Goal: Information Seeking & Learning: Learn about a topic

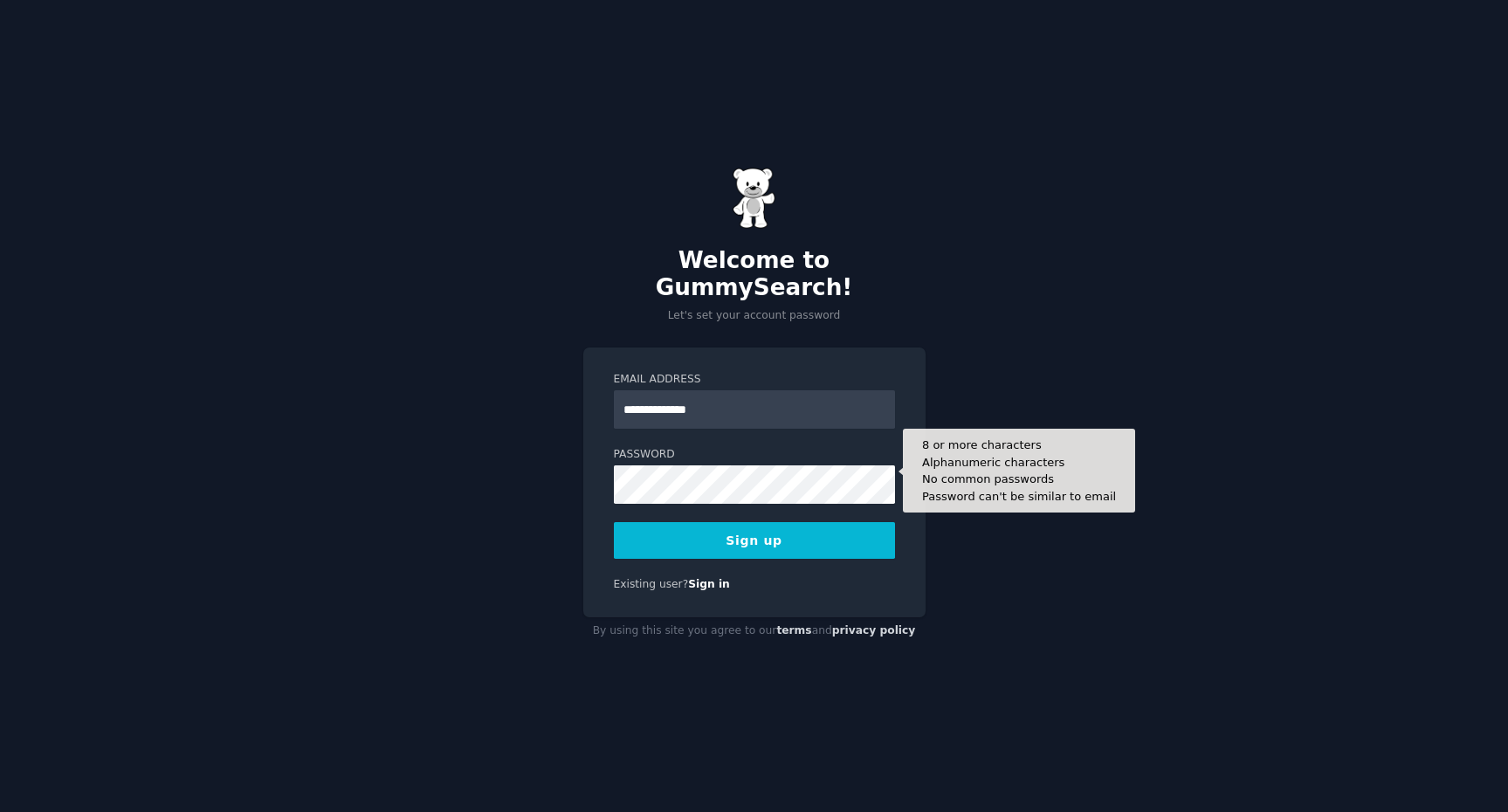
type input "**********"
click at [614, 522] on button "Sign up" at bounding box center [754, 539] width 282 height 36
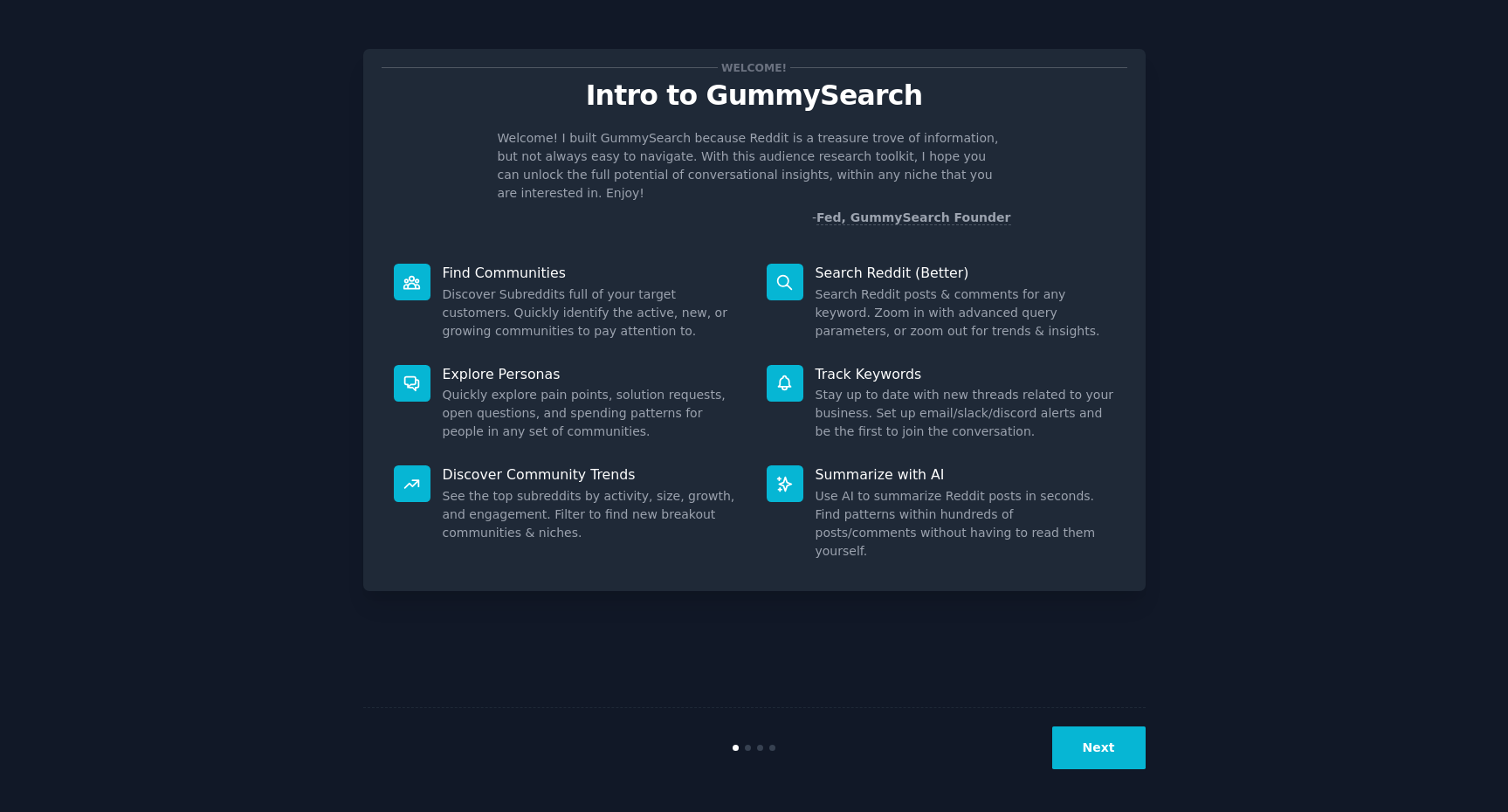
click at [1093, 760] on button "Next" at bounding box center [1099, 748] width 93 height 43
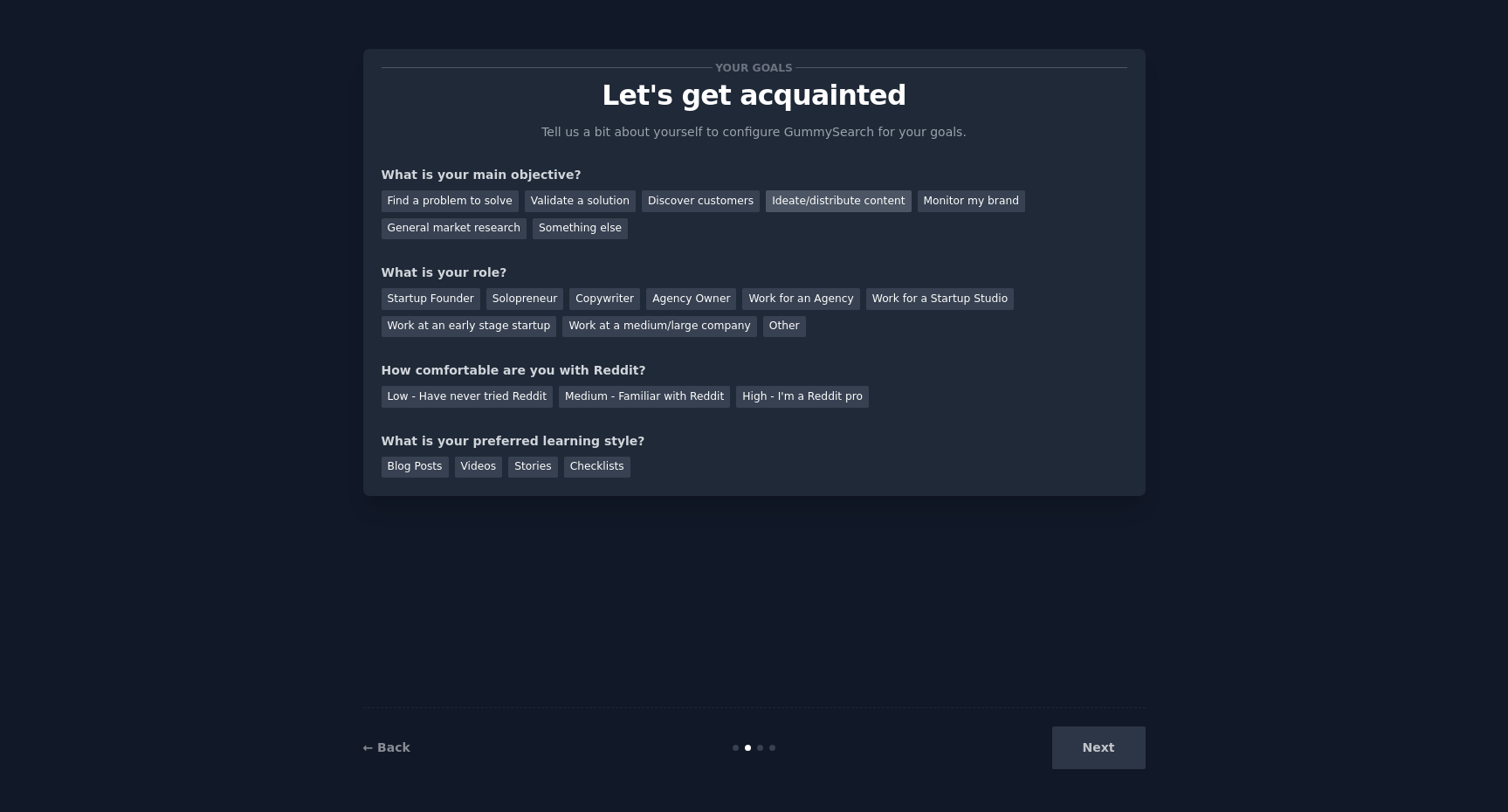
click at [800, 205] on div "Ideate/distribute content" at bounding box center [839, 201] width 145 height 22
click at [475, 234] on div "General market research" at bounding box center [454, 229] width 146 height 22
click at [823, 208] on div "Ideate/distribute content" at bounding box center [839, 201] width 145 height 22
click at [442, 298] on div "Startup Founder" at bounding box center [431, 299] width 99 height 22
click at [602, 398] on div "Medium - Familiar with Reddit" at bounding box center [645, 396] width 171 height 22
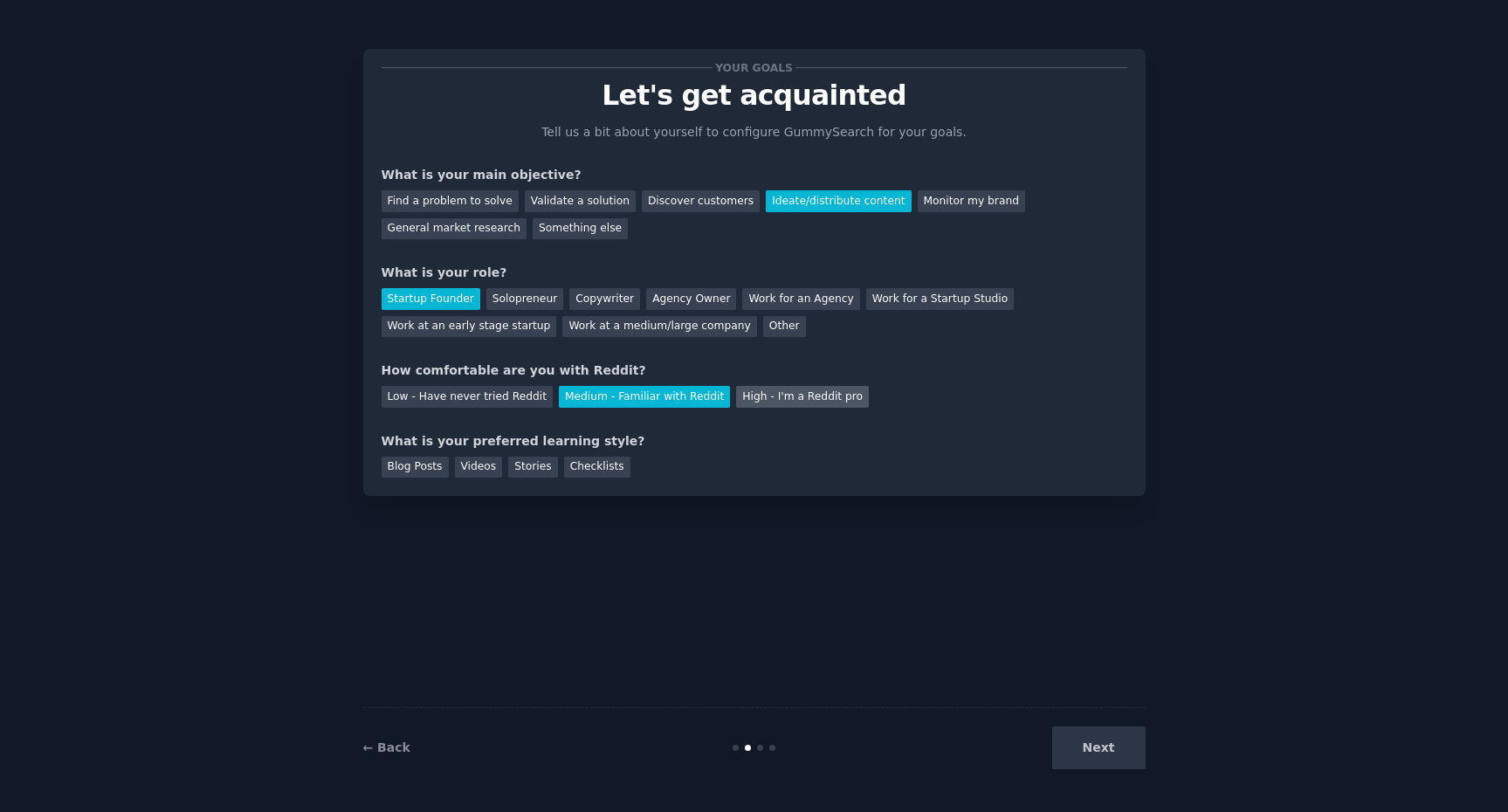
click at [759, 400] on div "High - I'm a Reddit pro" at bounding box center [802, 396] width 132 height 22
click at [481, 473] on div "Videos" at bounding box center [479, 468] width 48 height 22
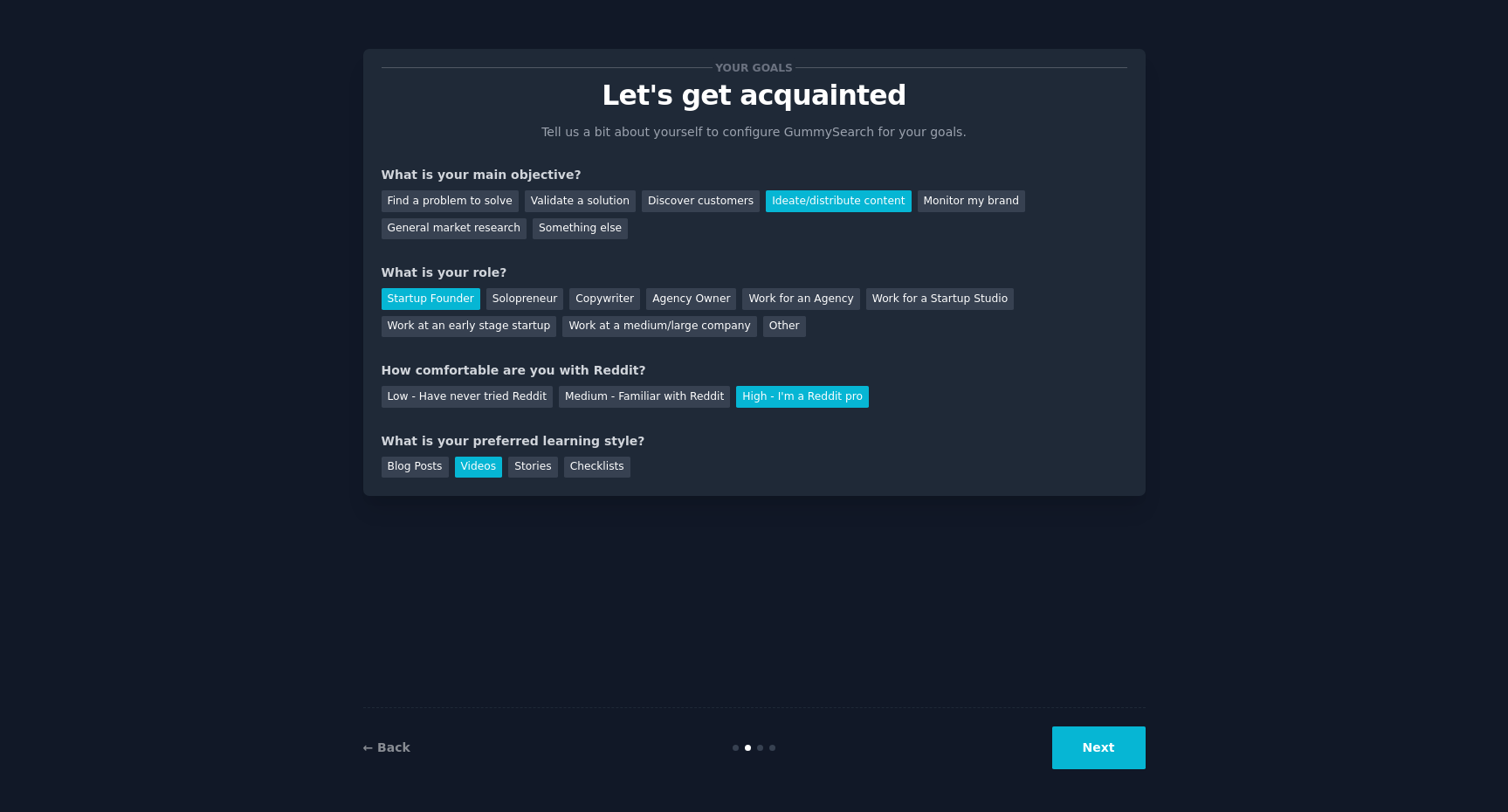
click at [1081, 741] on button "Next" at bounding box center [1099, 748] width 93 height 43
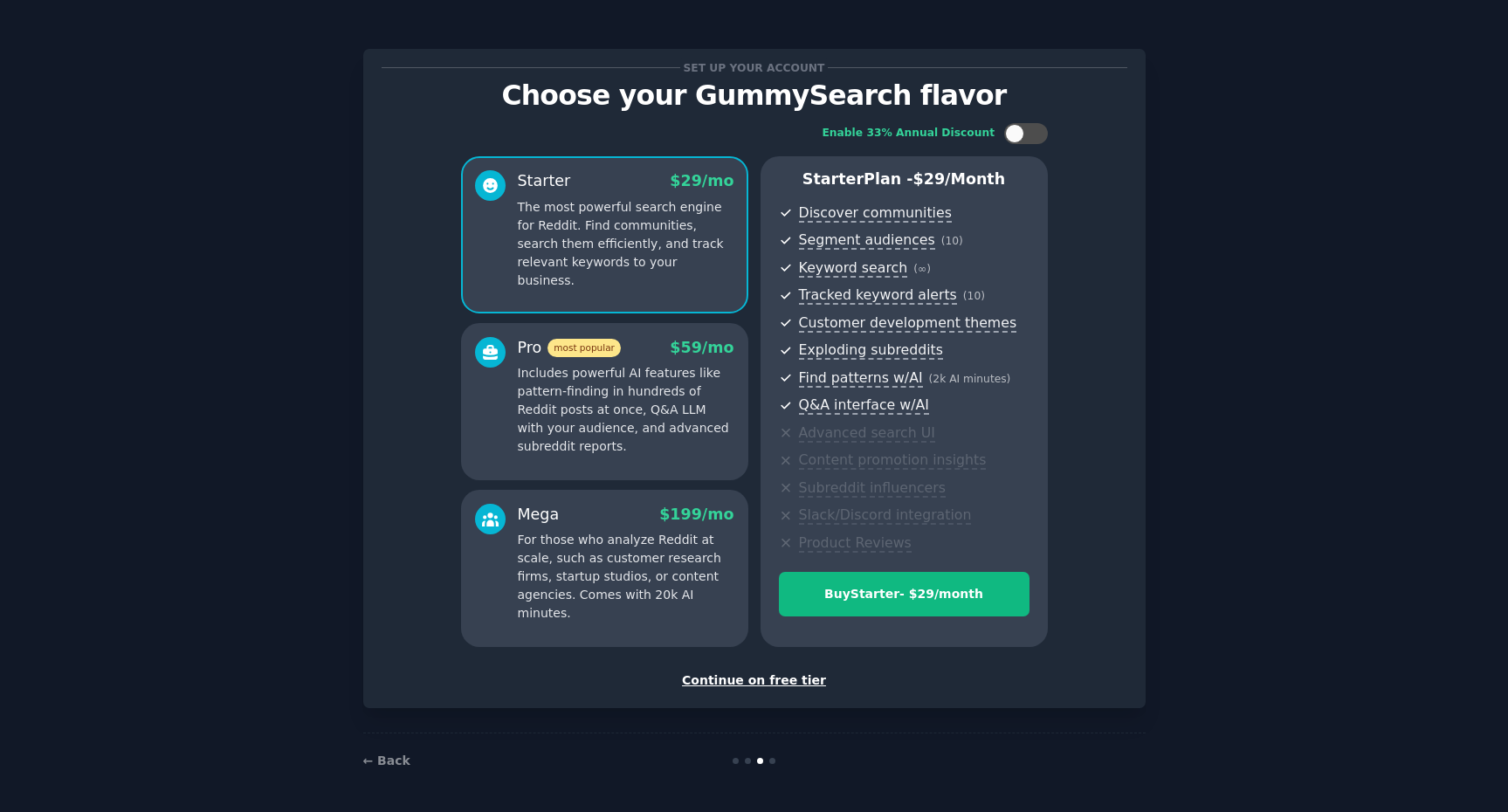
click at [793, 683] on div "Continue on free tier" at bounding box center [754, 681] width 746 height 19
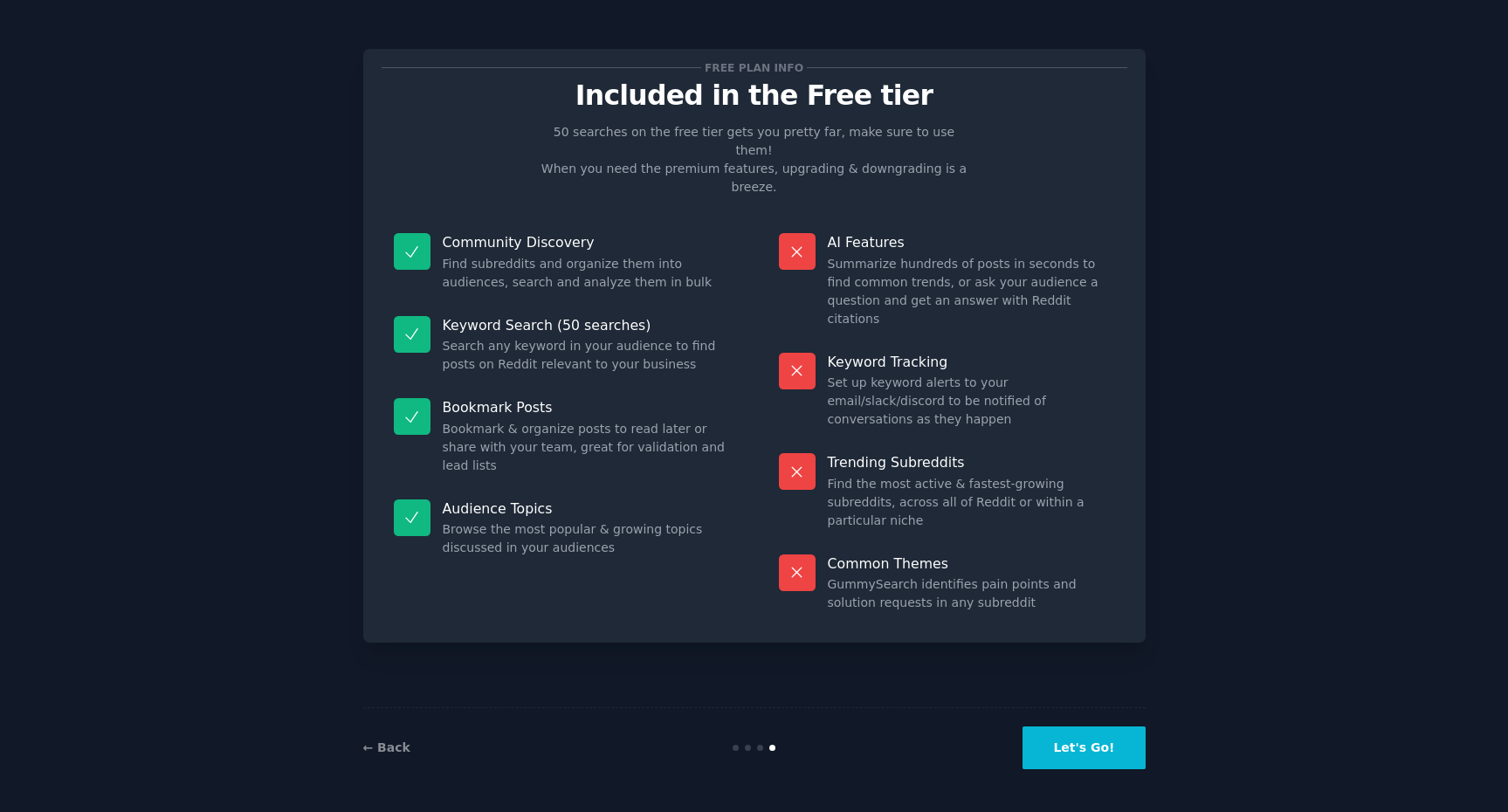
click at [1105, 753] on button "Let's Go!" at bounding box center [1083, 748] width 123 height 43
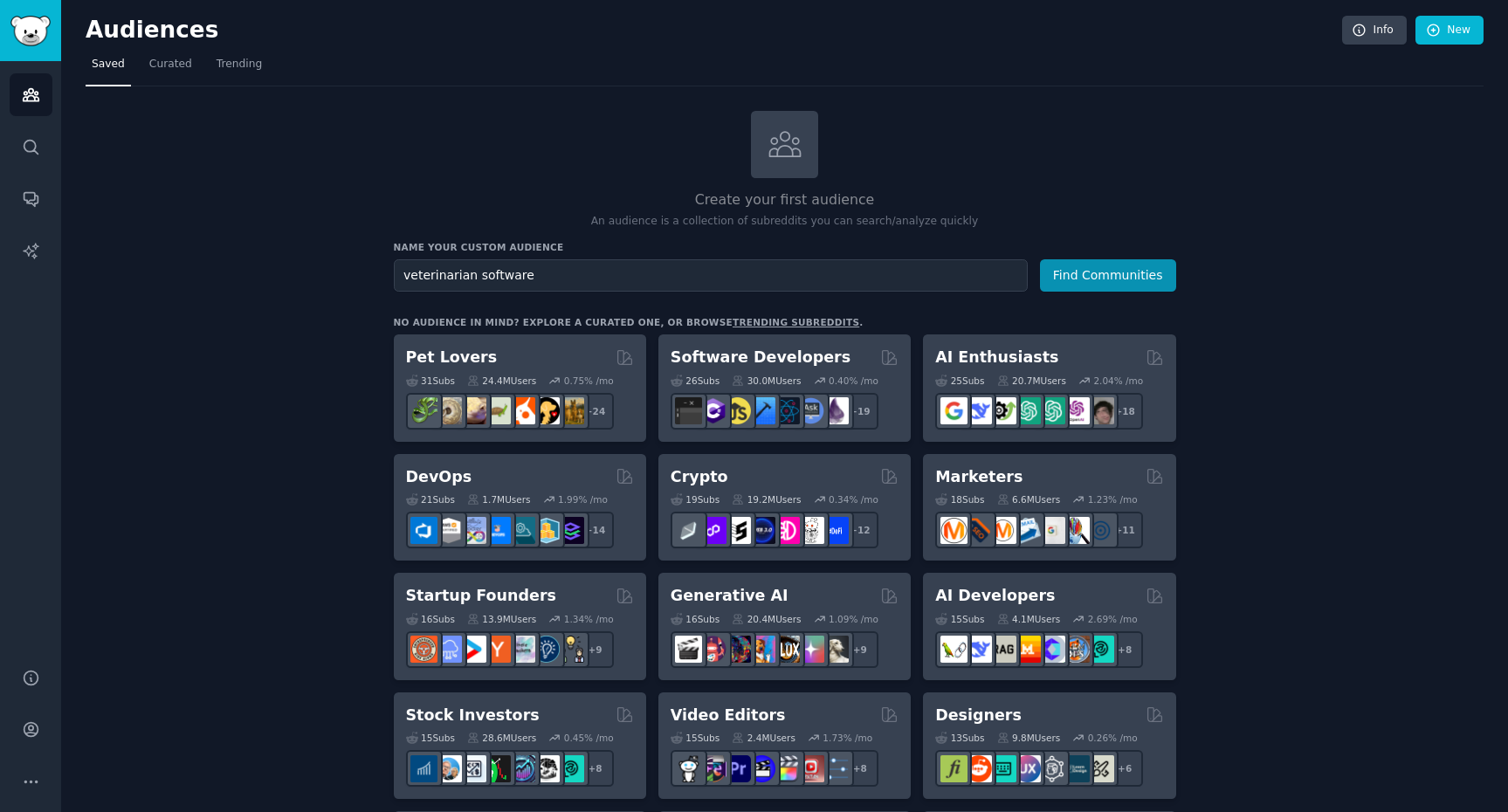
type input "veterinarian software"
click at [1040, 259] on button "Find Communities" at bounding box center [1108, 275] width 136 height 32
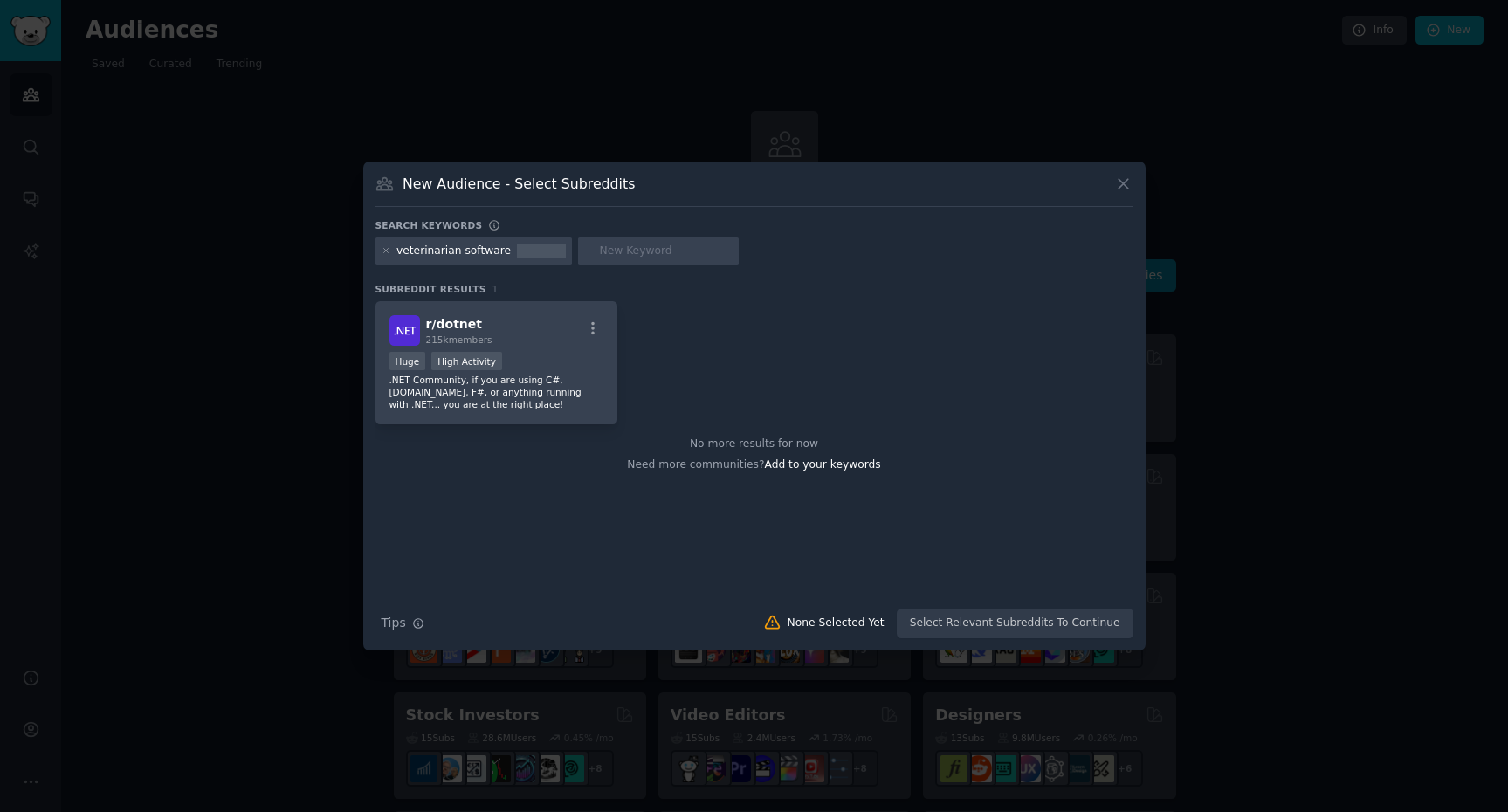
click at [1121, 183] on icon at bounding box center [1123, 183] width 10 height 10
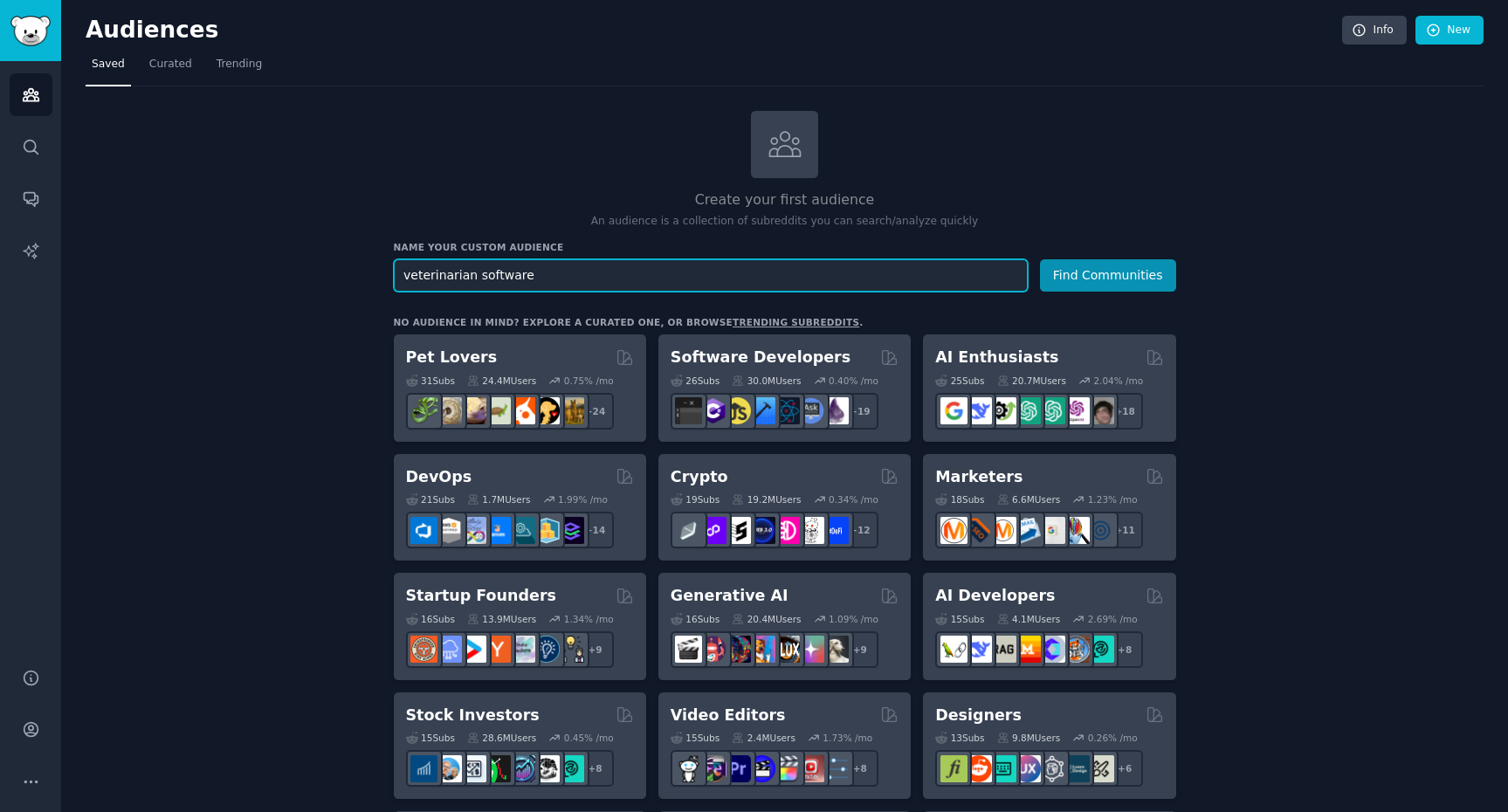
click at [494, 274] on input "veterinarian software" at bounding box center [710, 275] width 634 height 32
type input "veterinarians"
click at [1040, 259] on button "Find Communities" at bounding box center [1108, 275] width 136 height 32
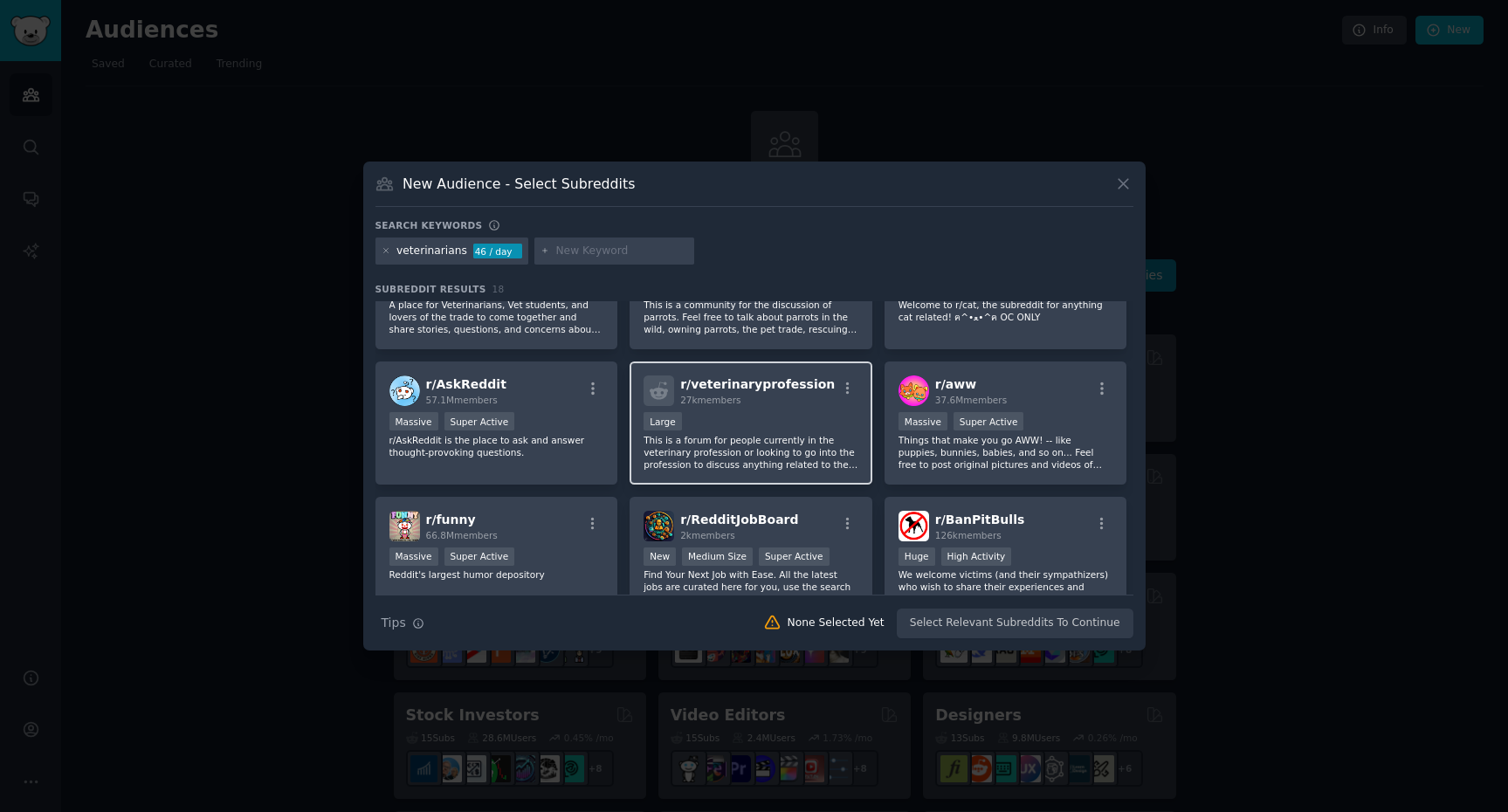
scroll to position [230, 0]
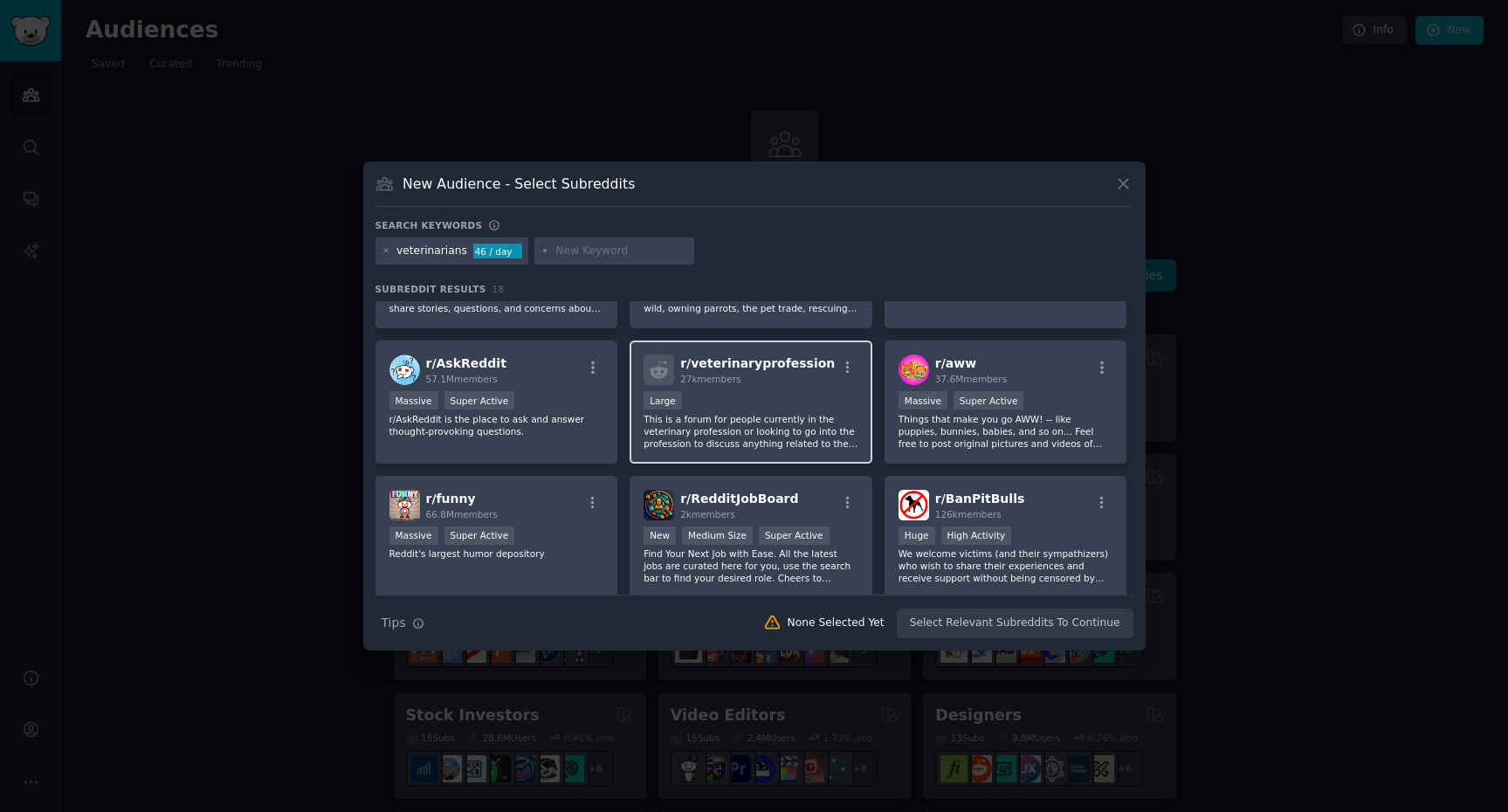
click at [784, 432] on p "This is a forum for people currently in the veterinary profession or looking to…" at bounding box center [751, 431] width 215 height 36
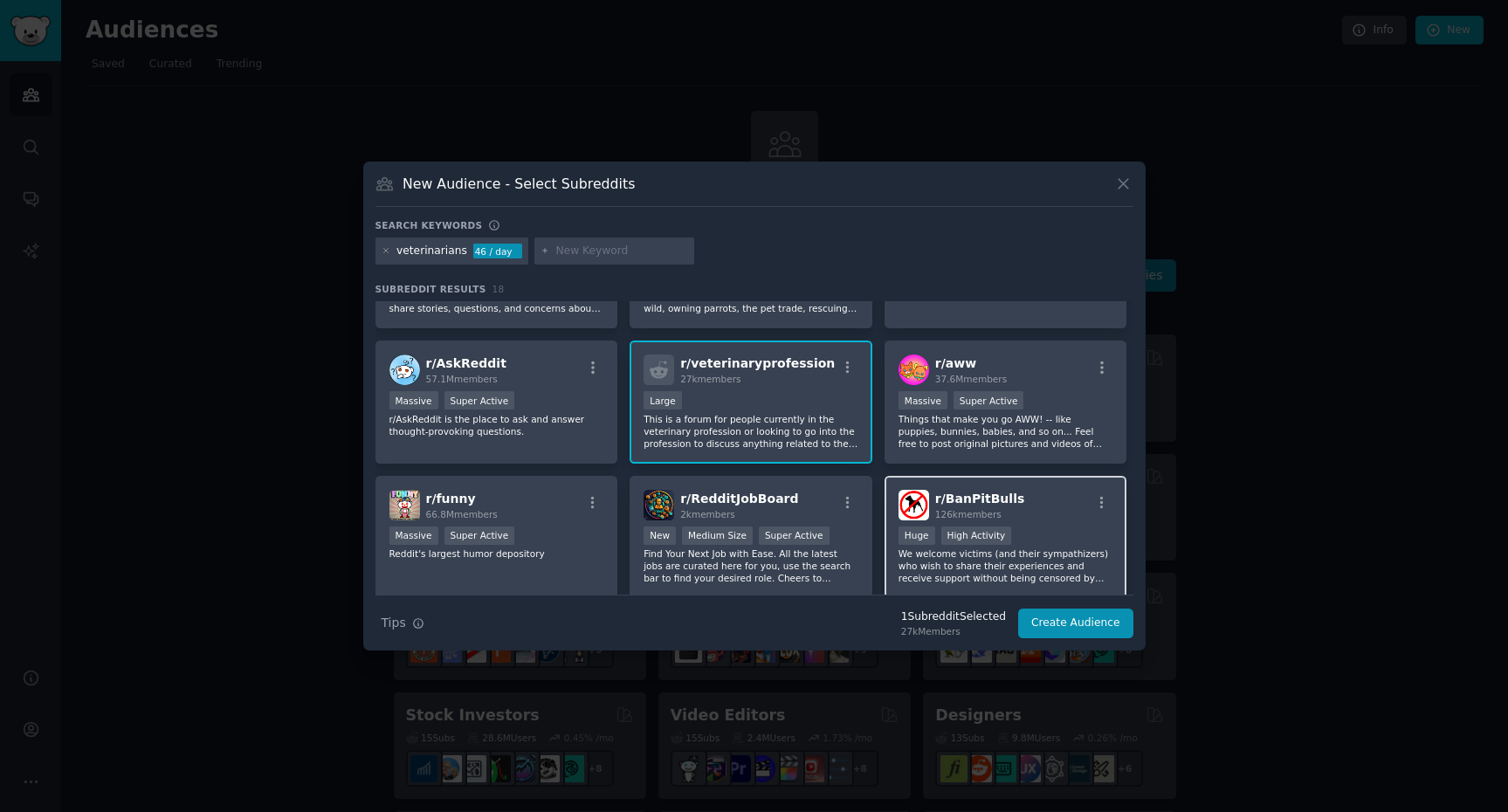
scroll to position [0, 0]
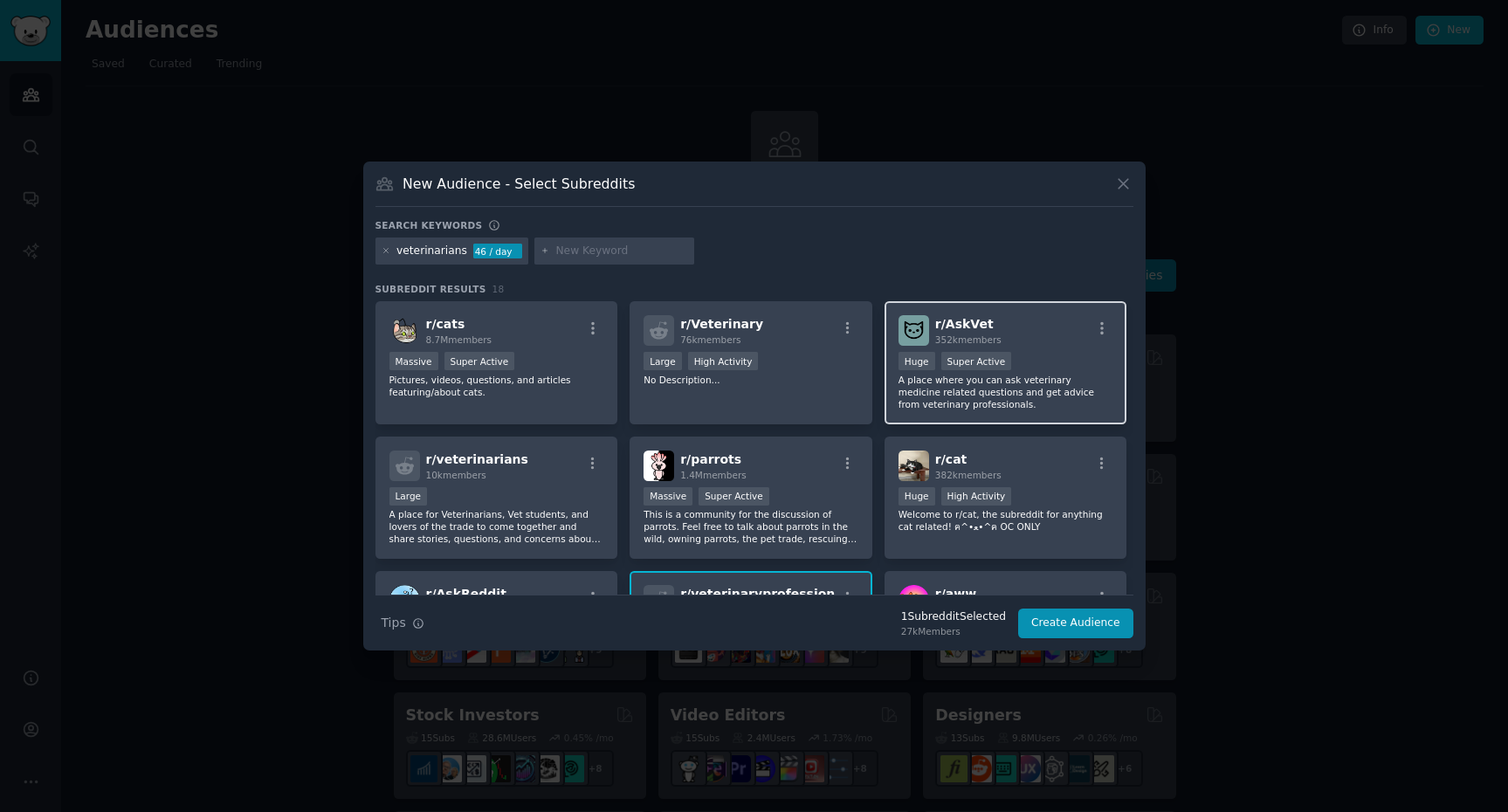
click at [1059, 404] on p "A place where you can ask veterinary medicine related questions and get advice …" at bounding box center [1006, 391] width 215 height 36
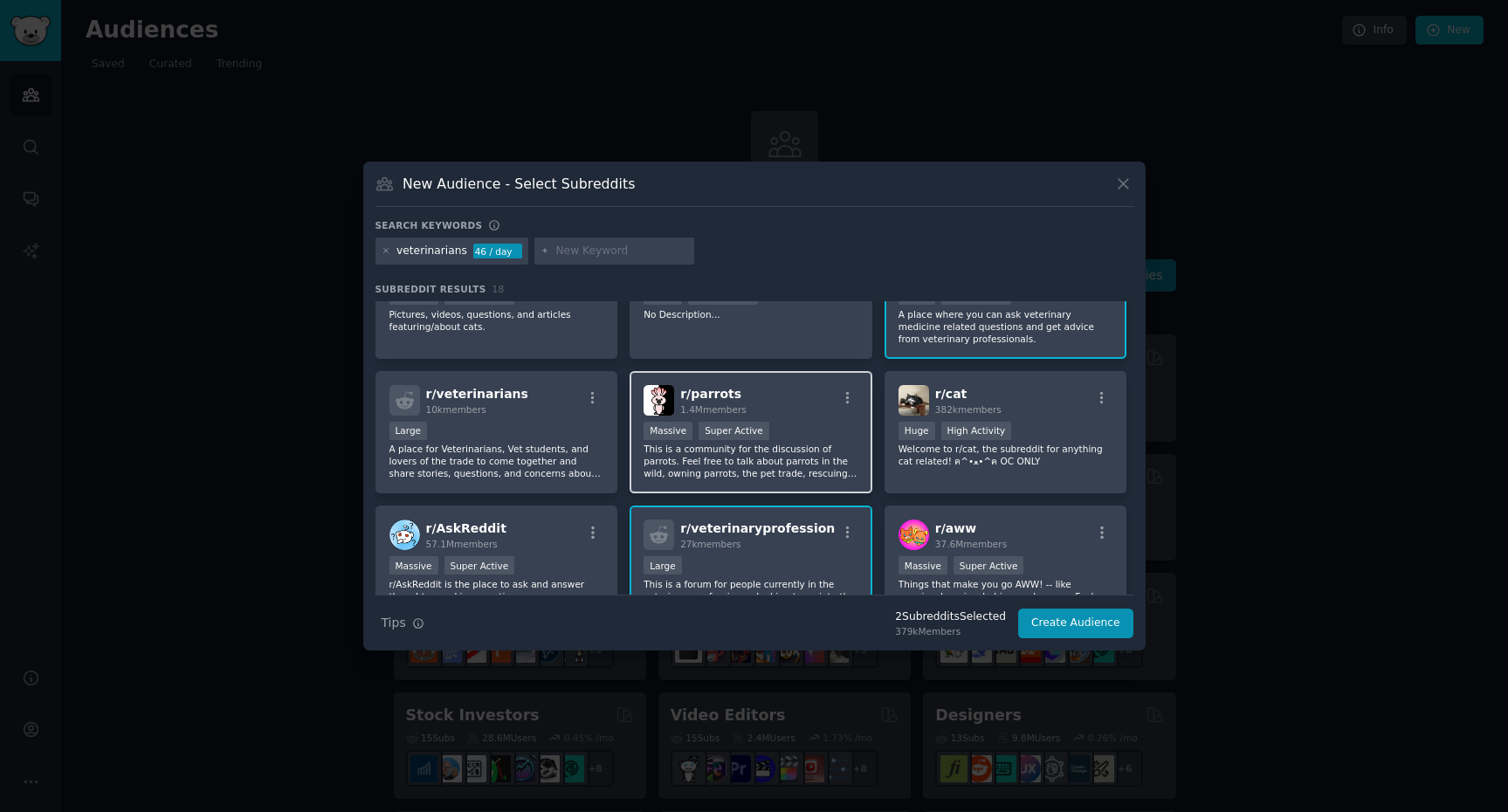
scroll to position [68, 0]
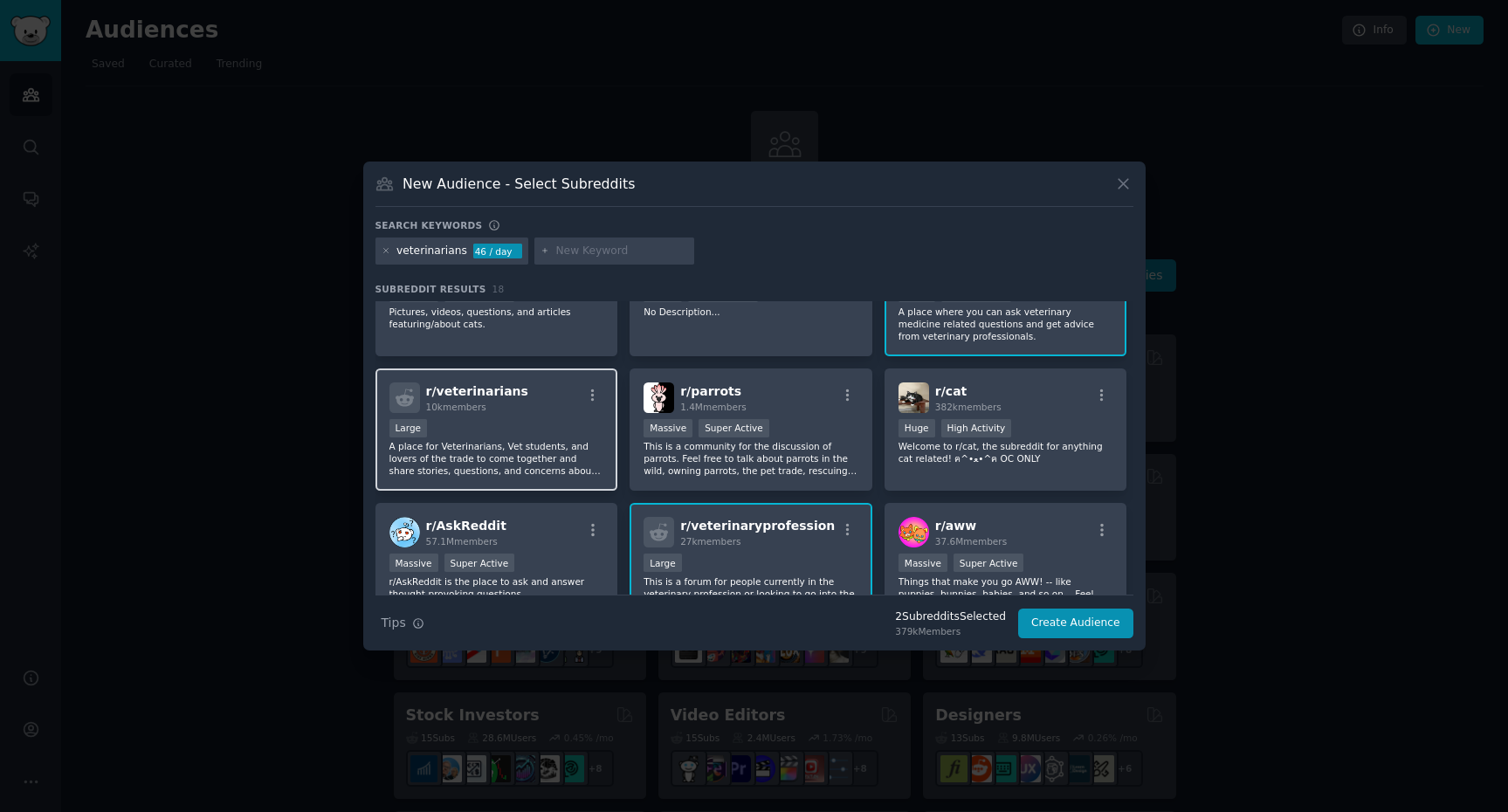
click at [529, 461] on p "A place for Veterinarians, Vet students, and lovers of the trade to come togeth…" at bounding box center [496, 458] width 215 height 36
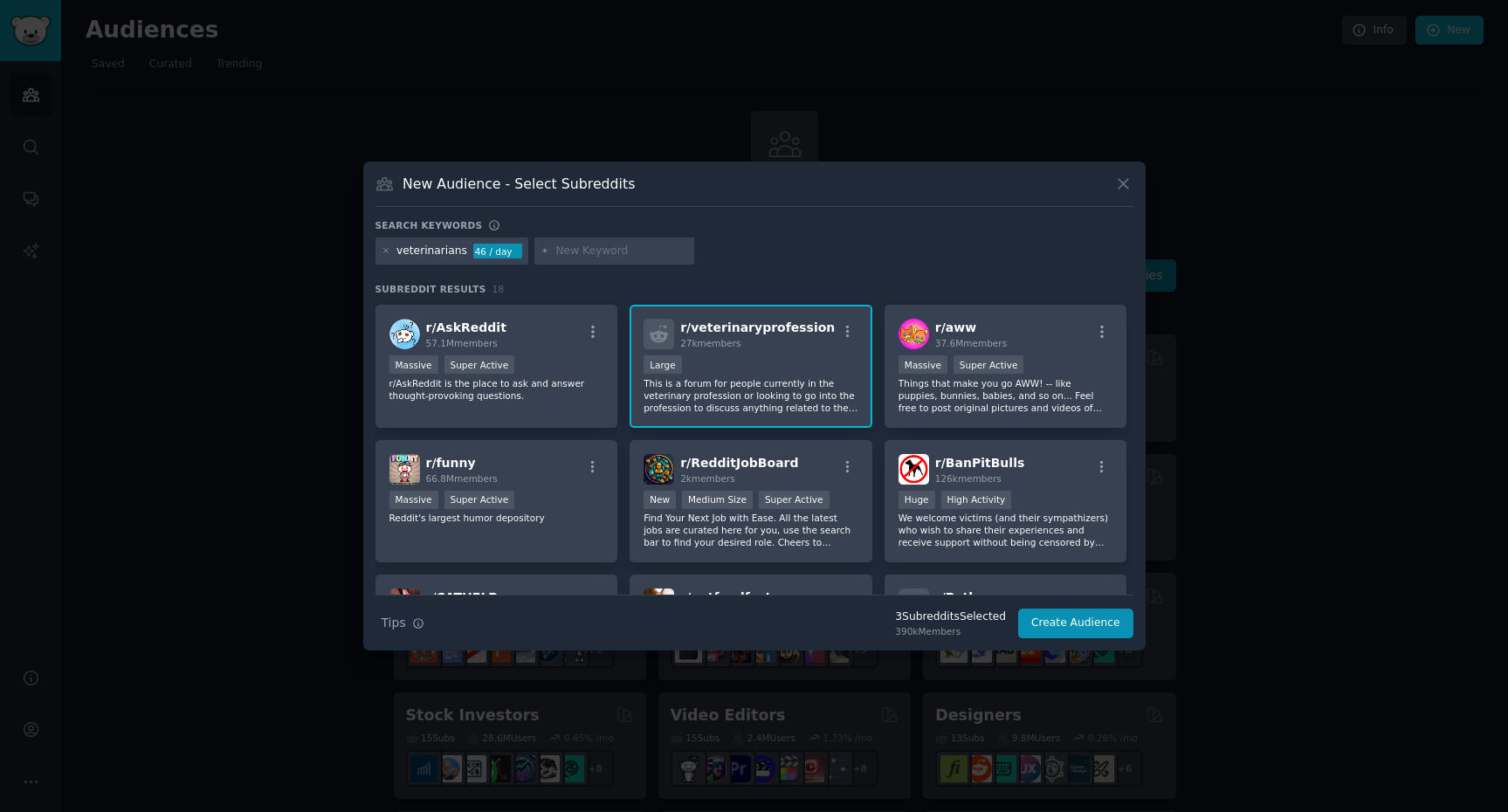
scroll to position [0, 0]
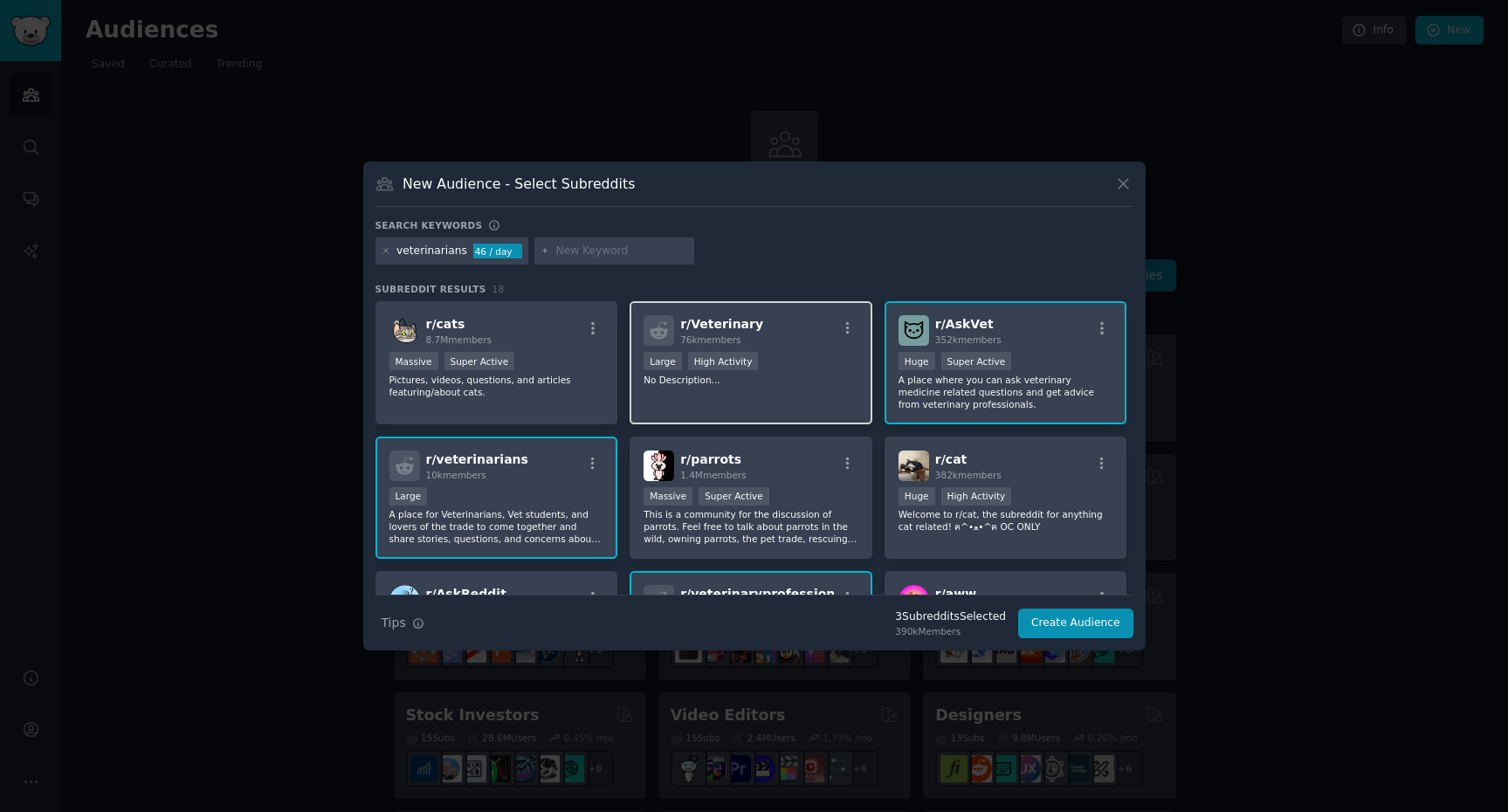
click at [788, 392] on div "r/ Veterinary 76k members 10,000 - 100,000 members Large High Activity No Descr…" at bounding box center [751, 363] width 242 height 124
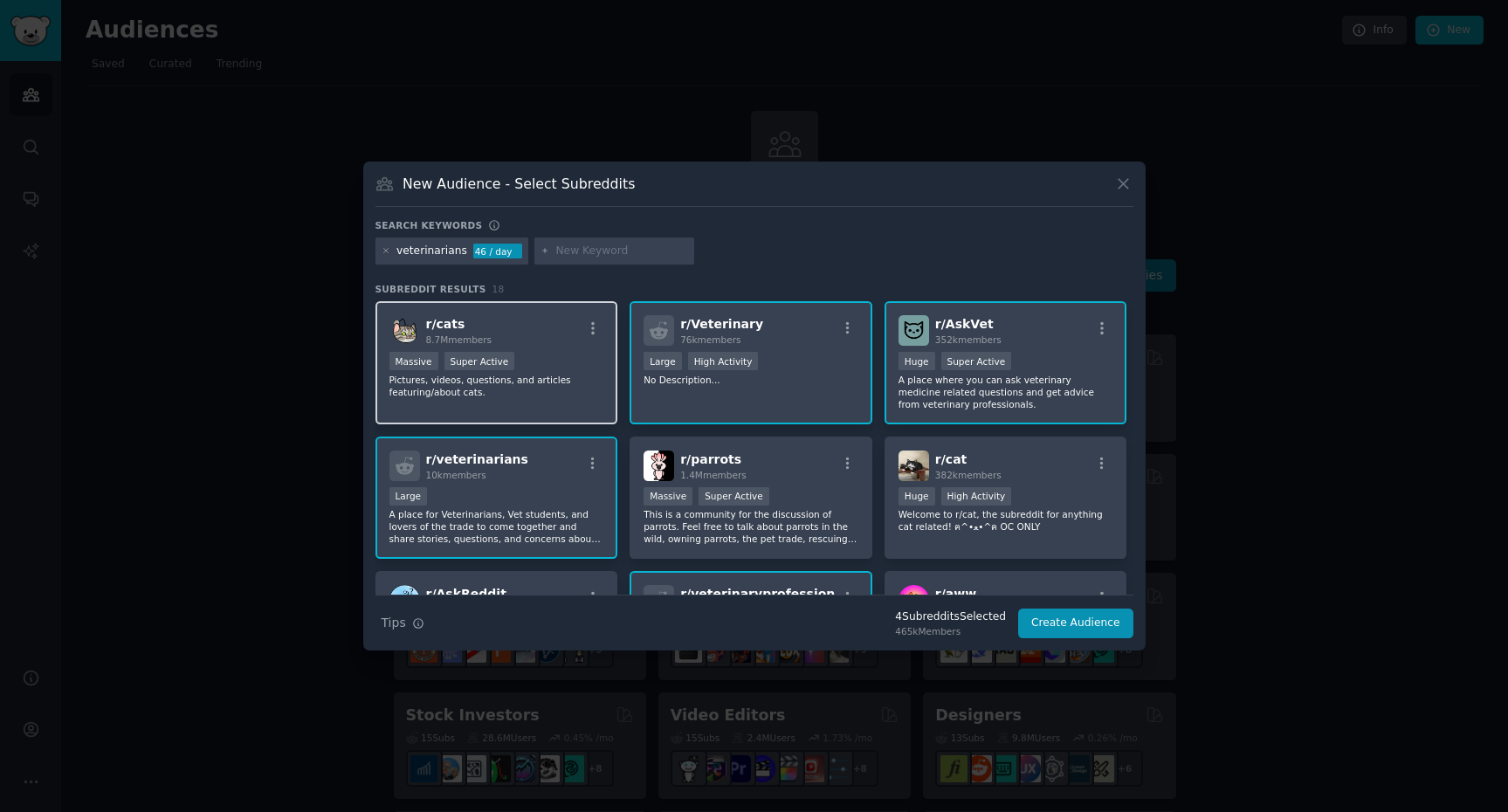
click at [582, 404] on div "r/ cats 8.7M members Massive Super Active Pictures, videos, questions, and arti…" at bounding box center [496, 363] width 242 height 124
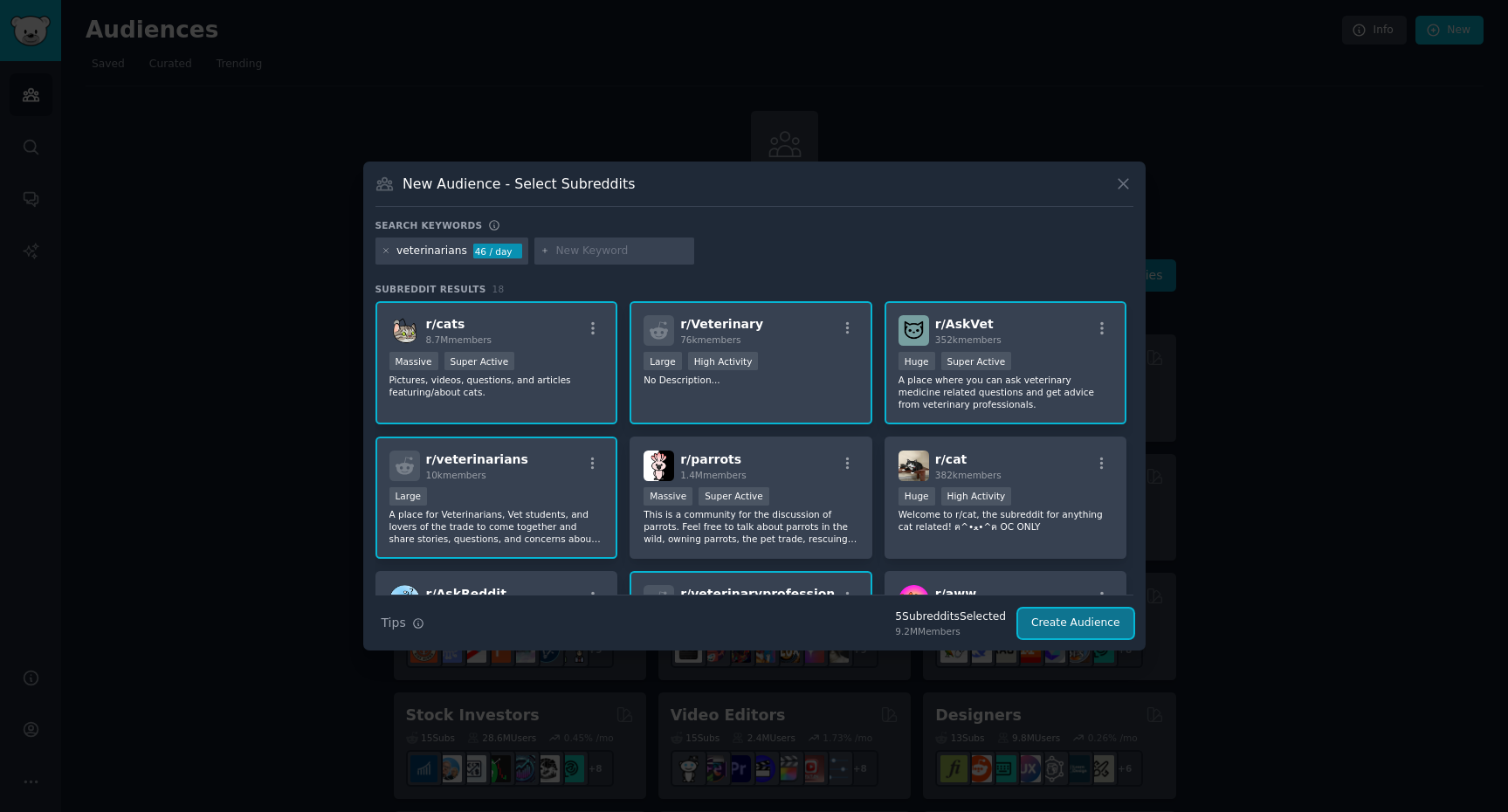
click at [1078, 629] on button "Create Audience" at bounding box center [1076, 623] width 116 height 29
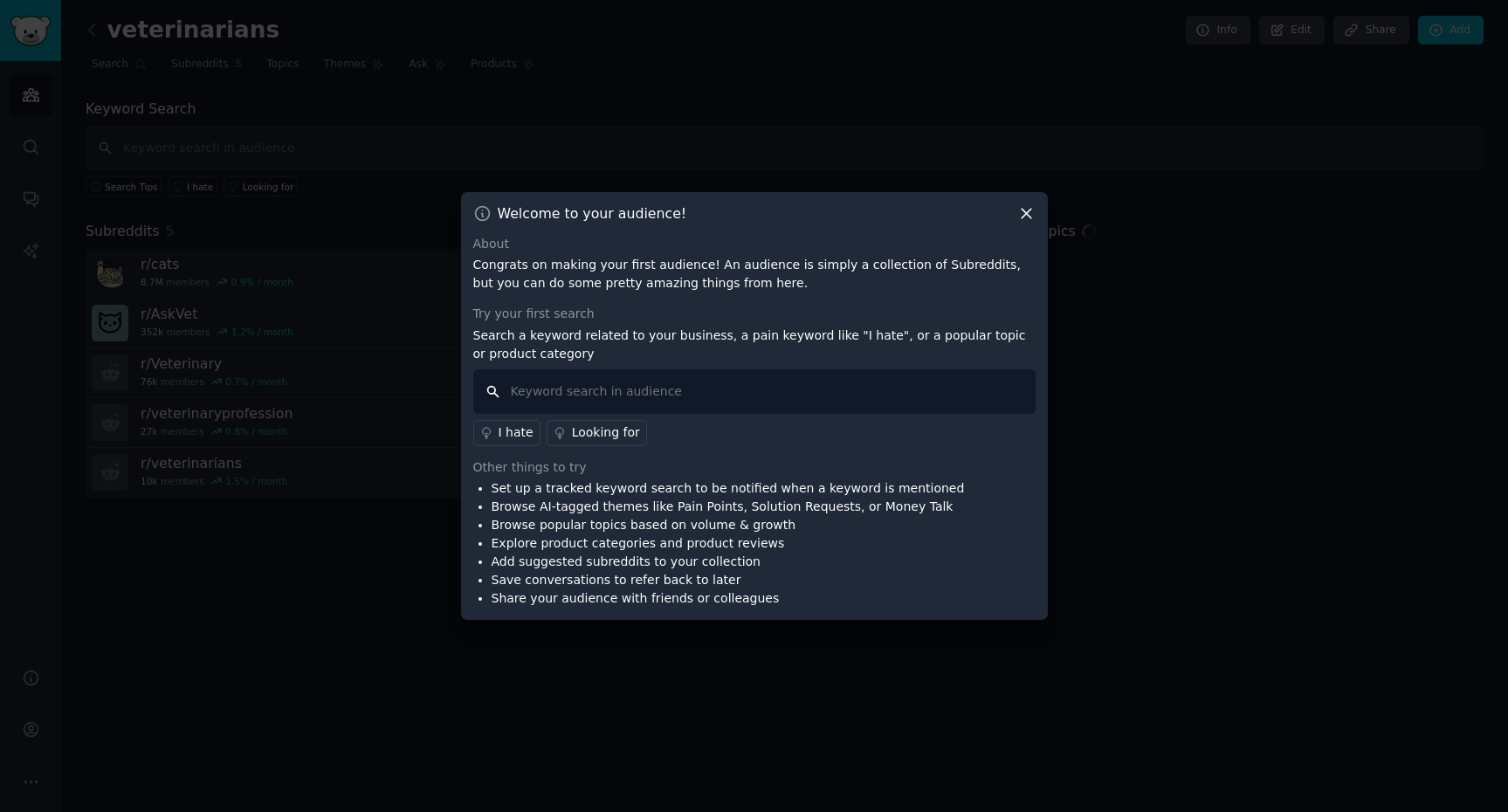
click at [795, 382] on input "text" at bounding box center [754, 391] width 562 height 44
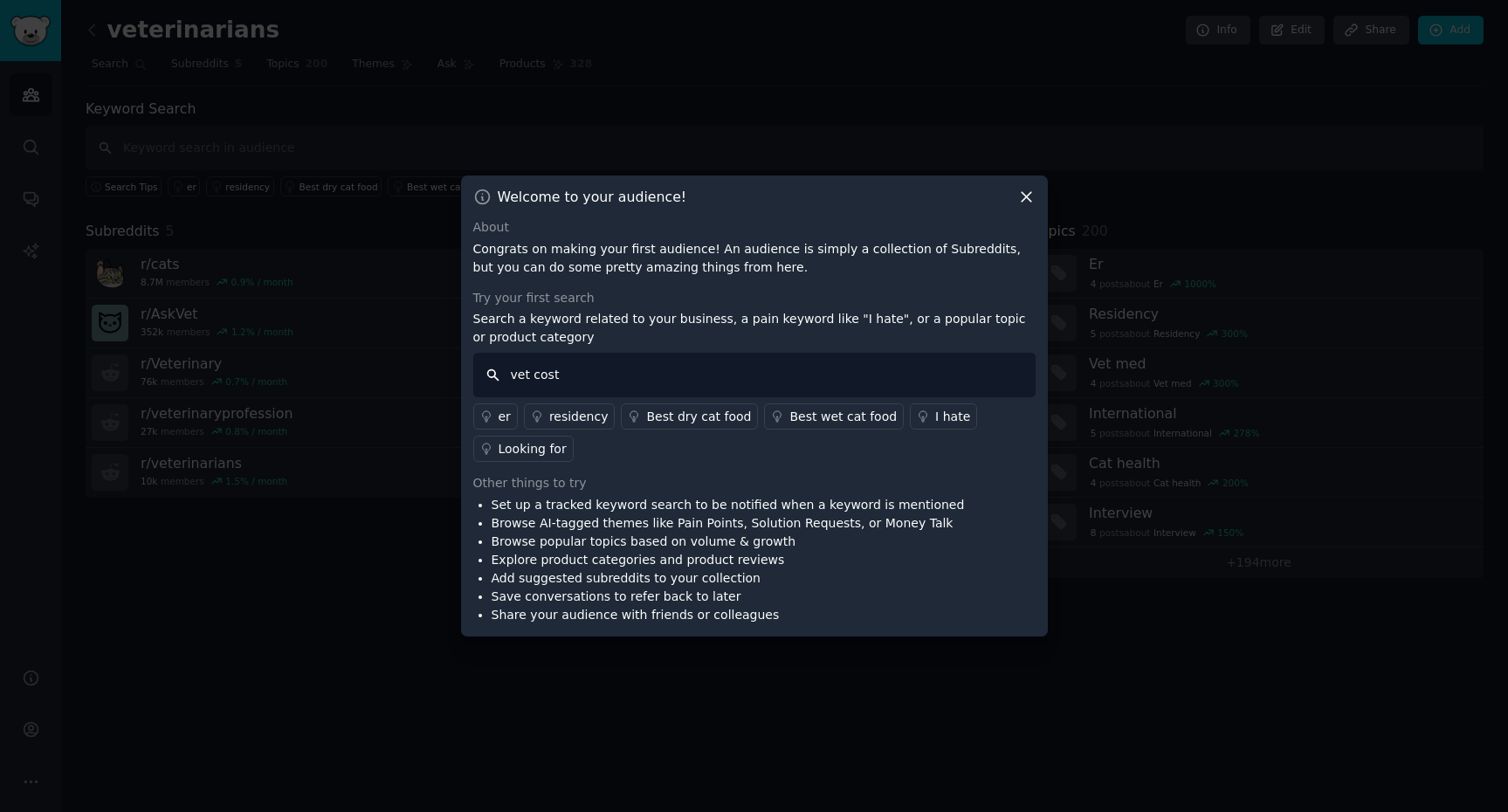
type input "vet costs"
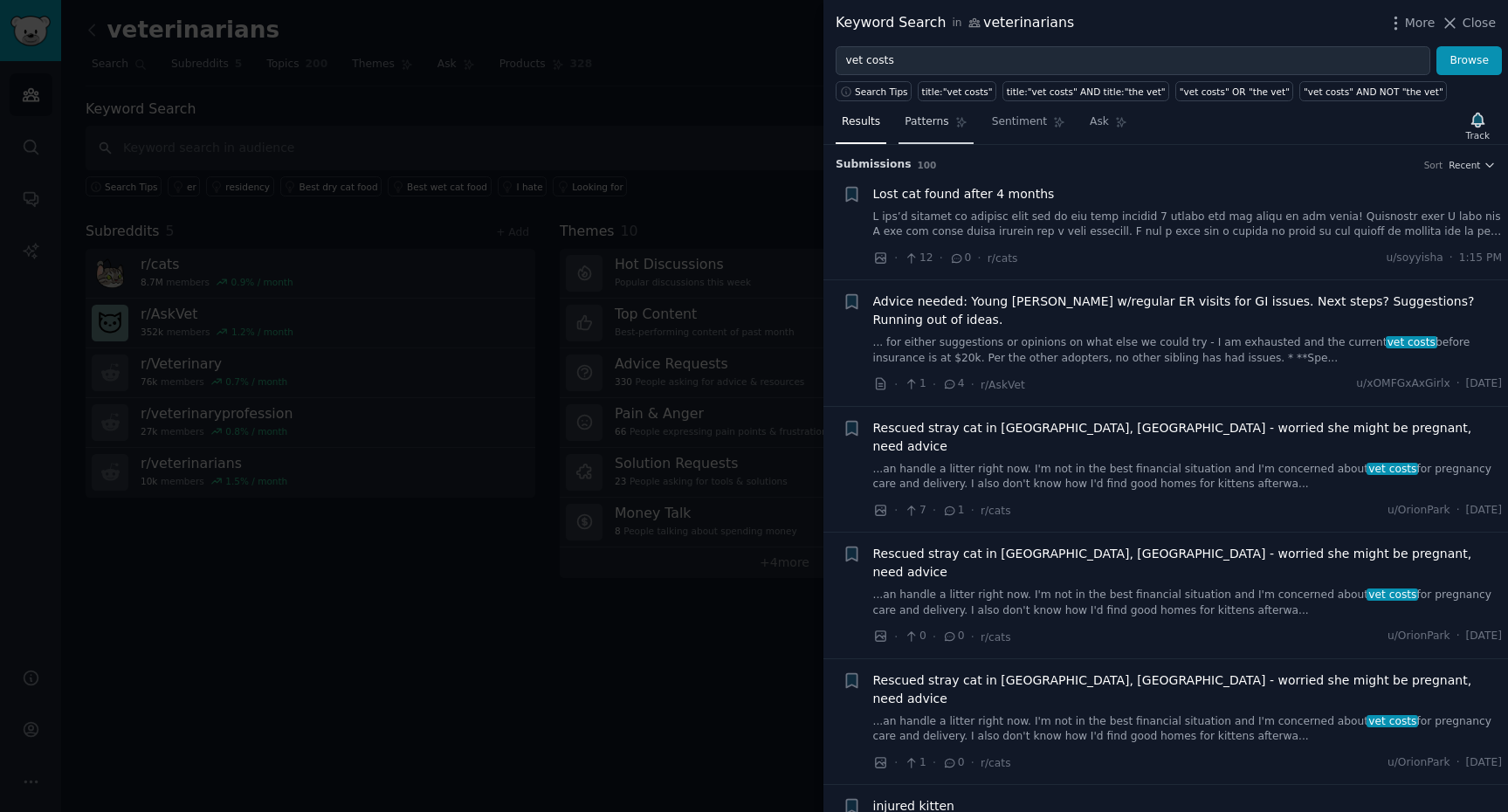
click at [938, 137] on link "Patterns" at bounding box center [936, 126] width 75 height 35
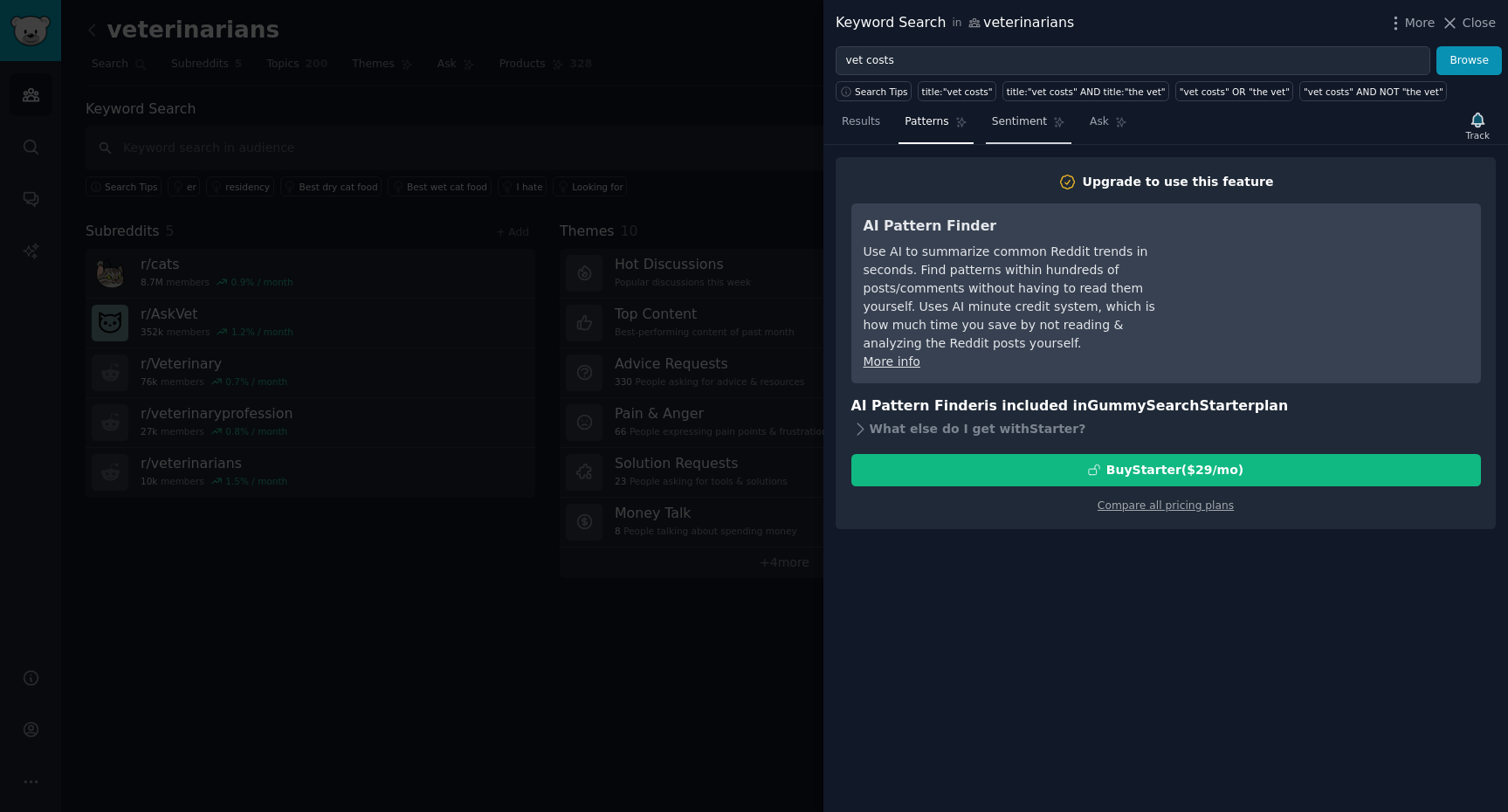
click at [1041, 126] on span "Sentiment" at bounding box center [1019, 123] width 55 height 16
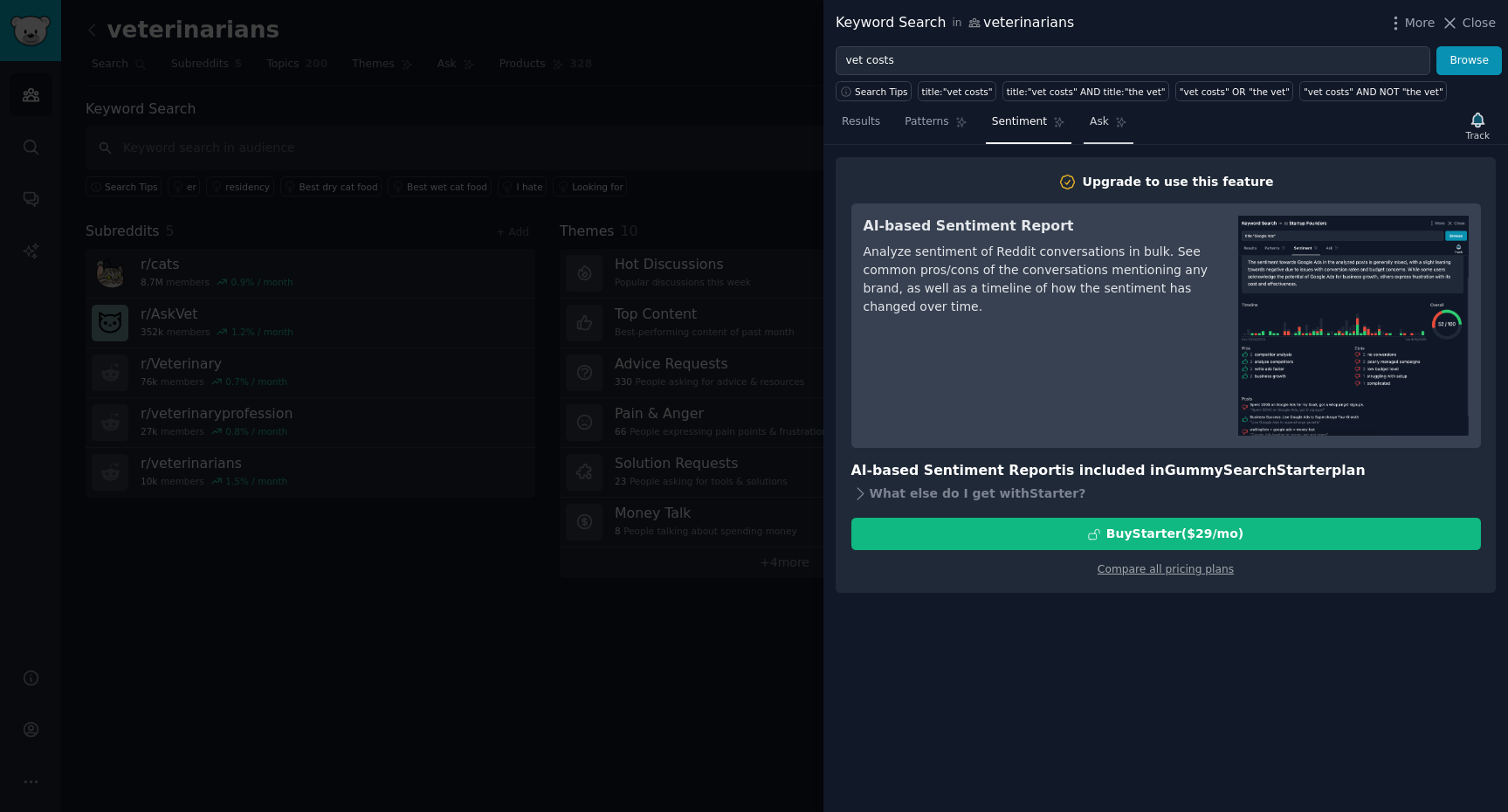
click at [1107, 134] on link "Ask" at bounding box center [1109, 126] width 50 height 35
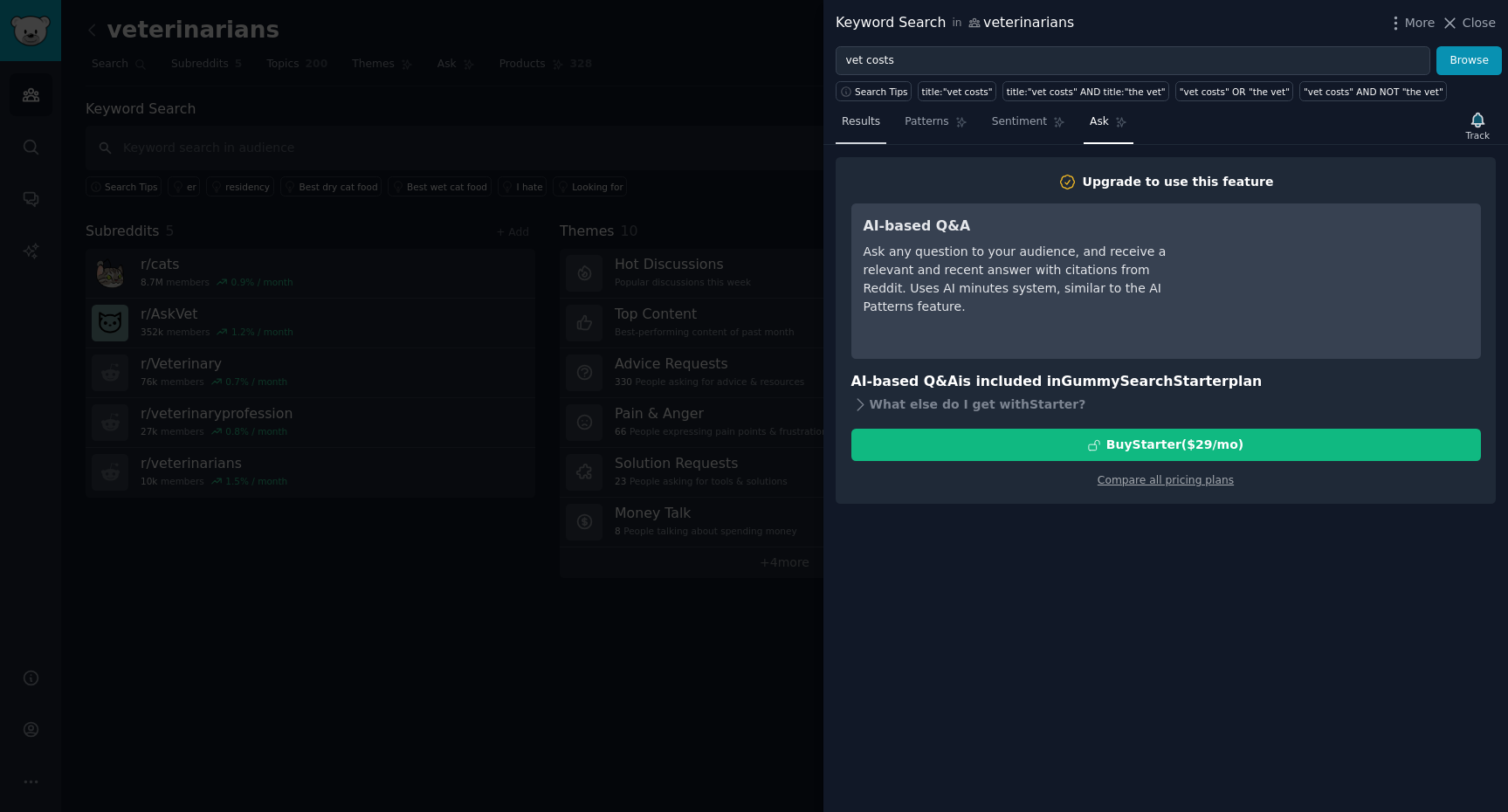
click at [864, 131] on link "Results" at bounding box center [861, 126] width 51 height 35
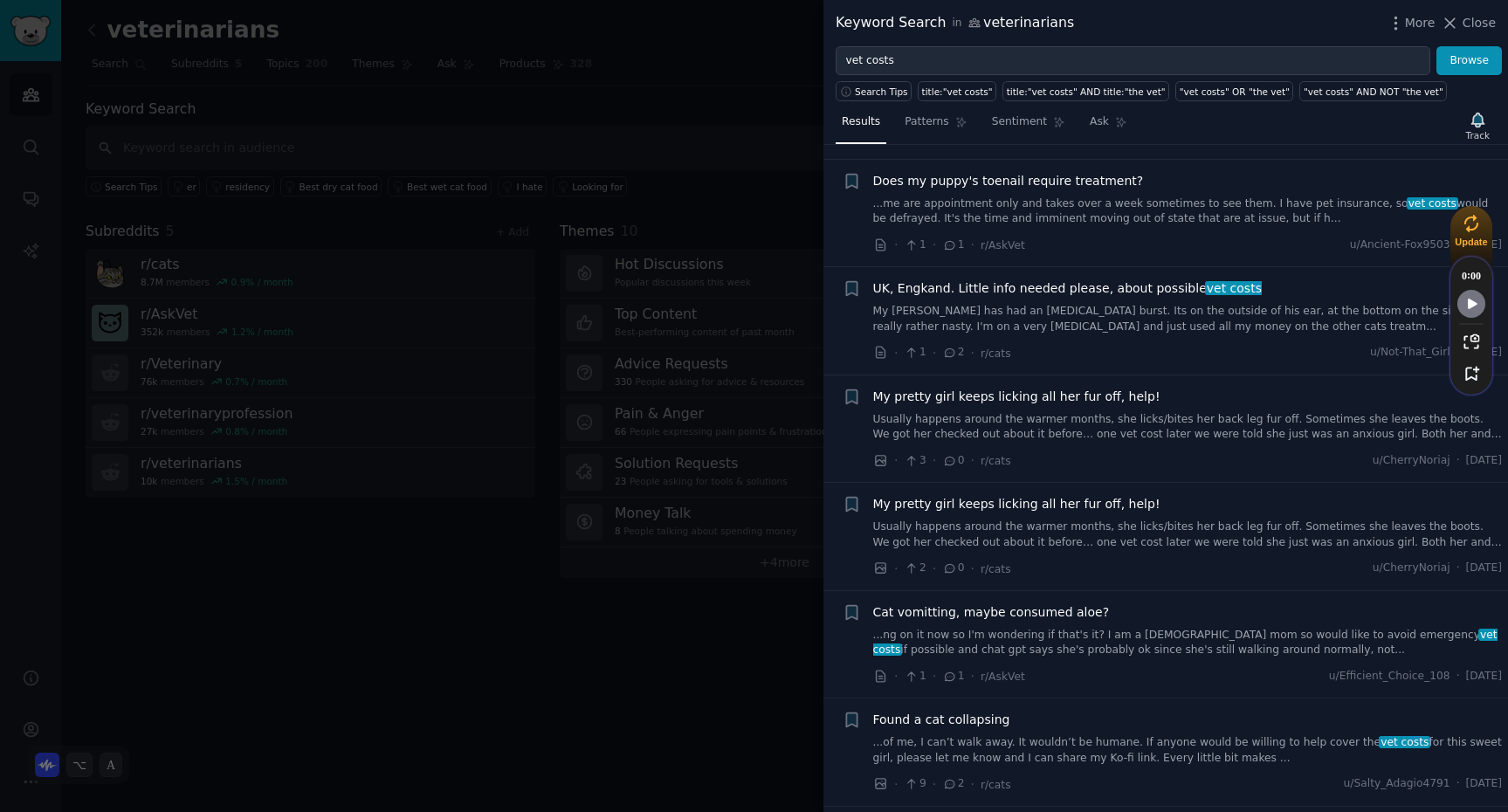
scroll to position [1604, 0]
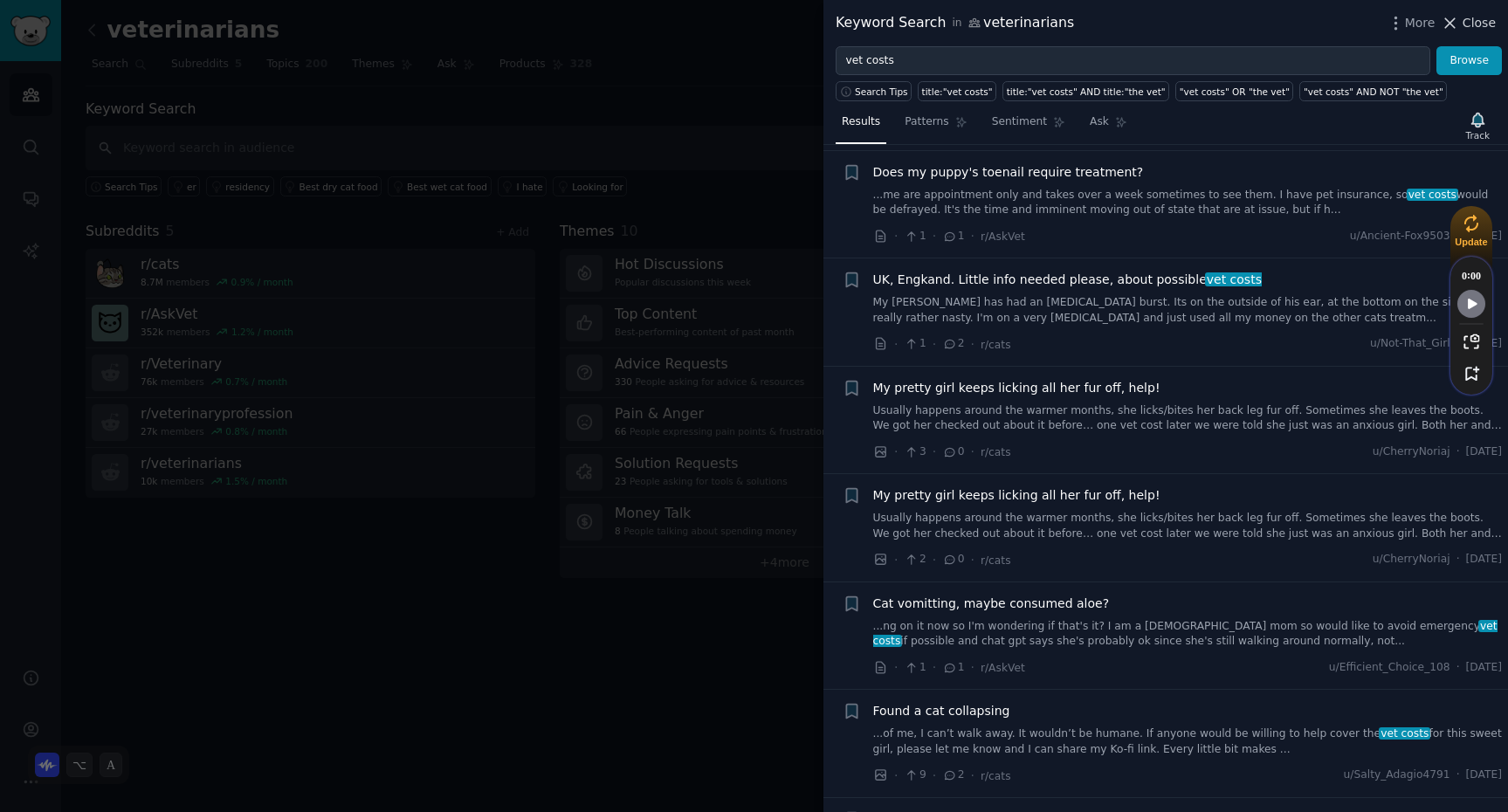
click at [1485, 26] on span "Close" at bounding box center [1480, 23] width 33 height 19
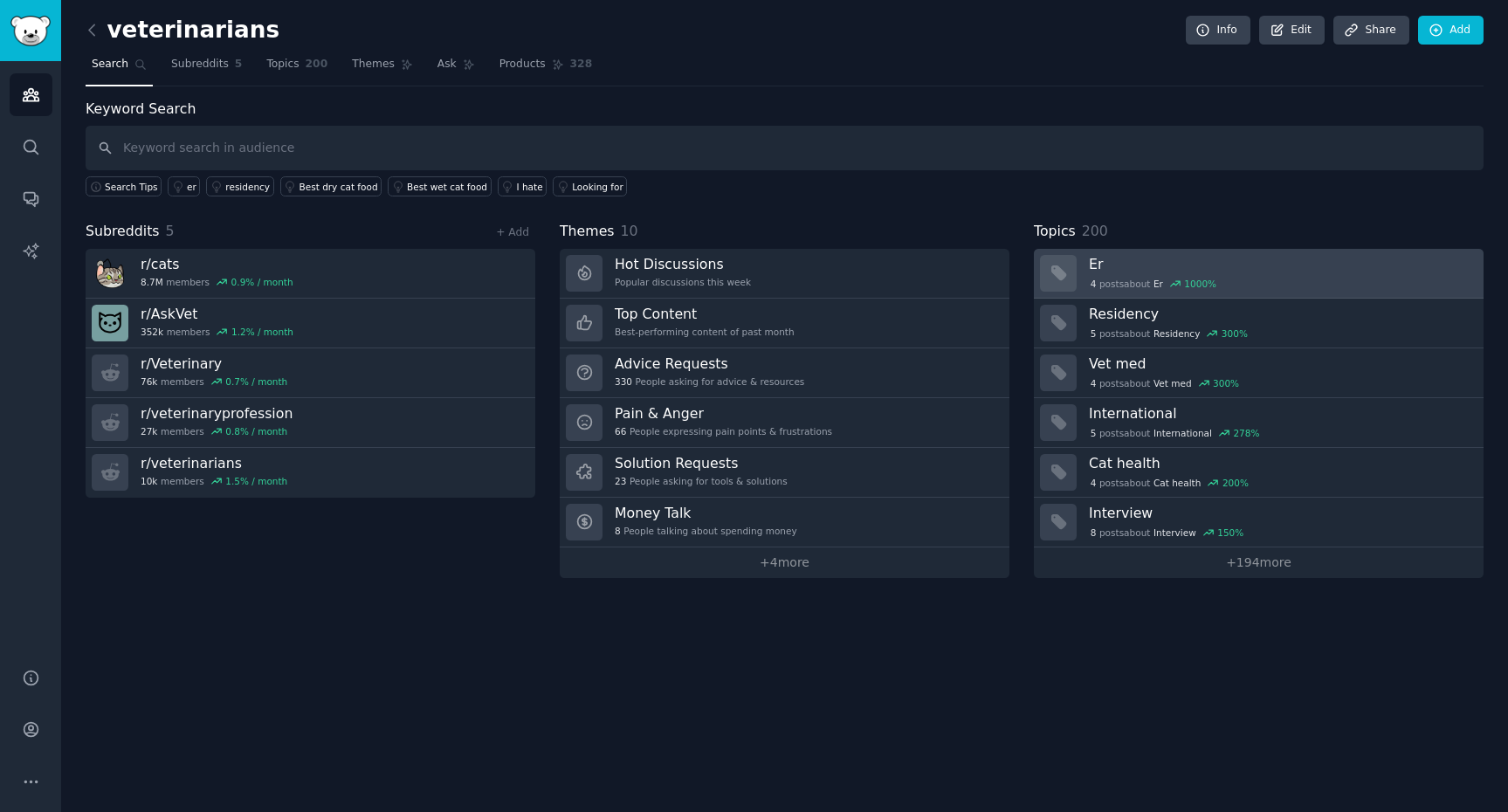
click at [1205, 274] on div "4 post s about Er 1000 %" at bounding box center [1280, 282] width 383 height 19
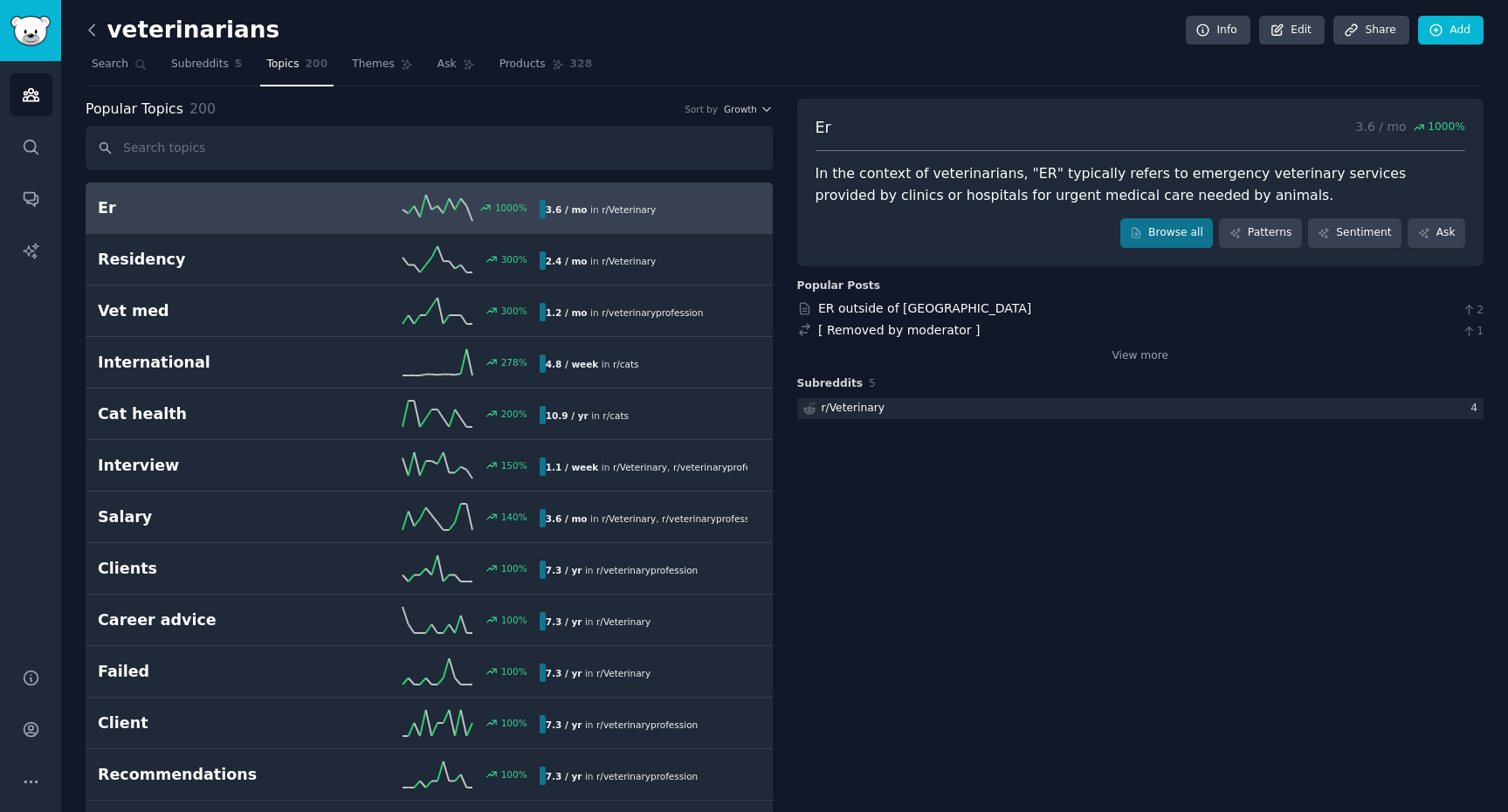
click at [86, 24] on icon at bounding box center [92, 29] width 19 height 19
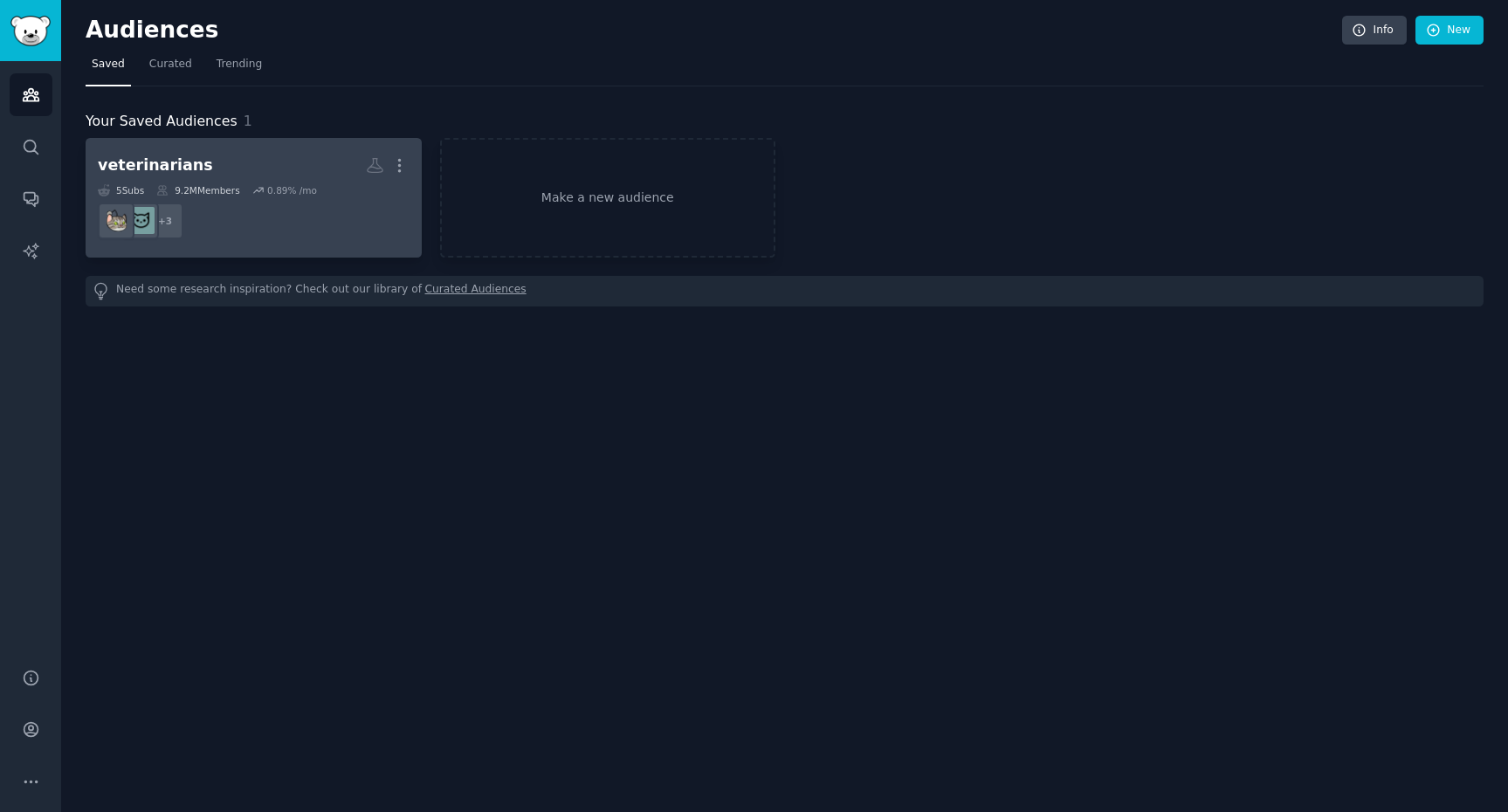
click at [327, 233] on dd "+ 3" at bounding box center [254, 221] width 312 height 49
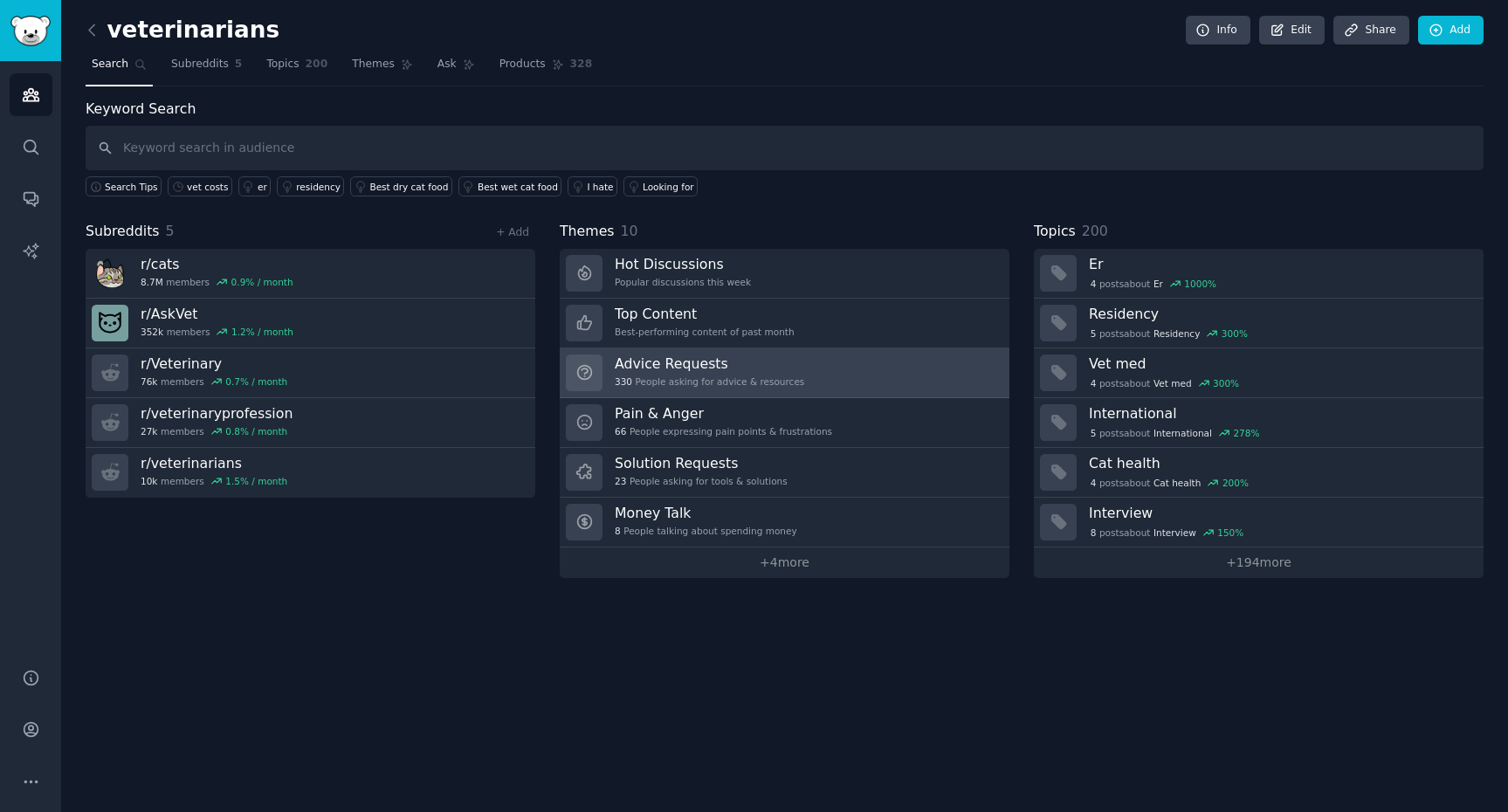
click at [806, 362] on link "Advice Requests 330 People asking for advice & resources" at bounding box center [785, 373] width 449 height 50
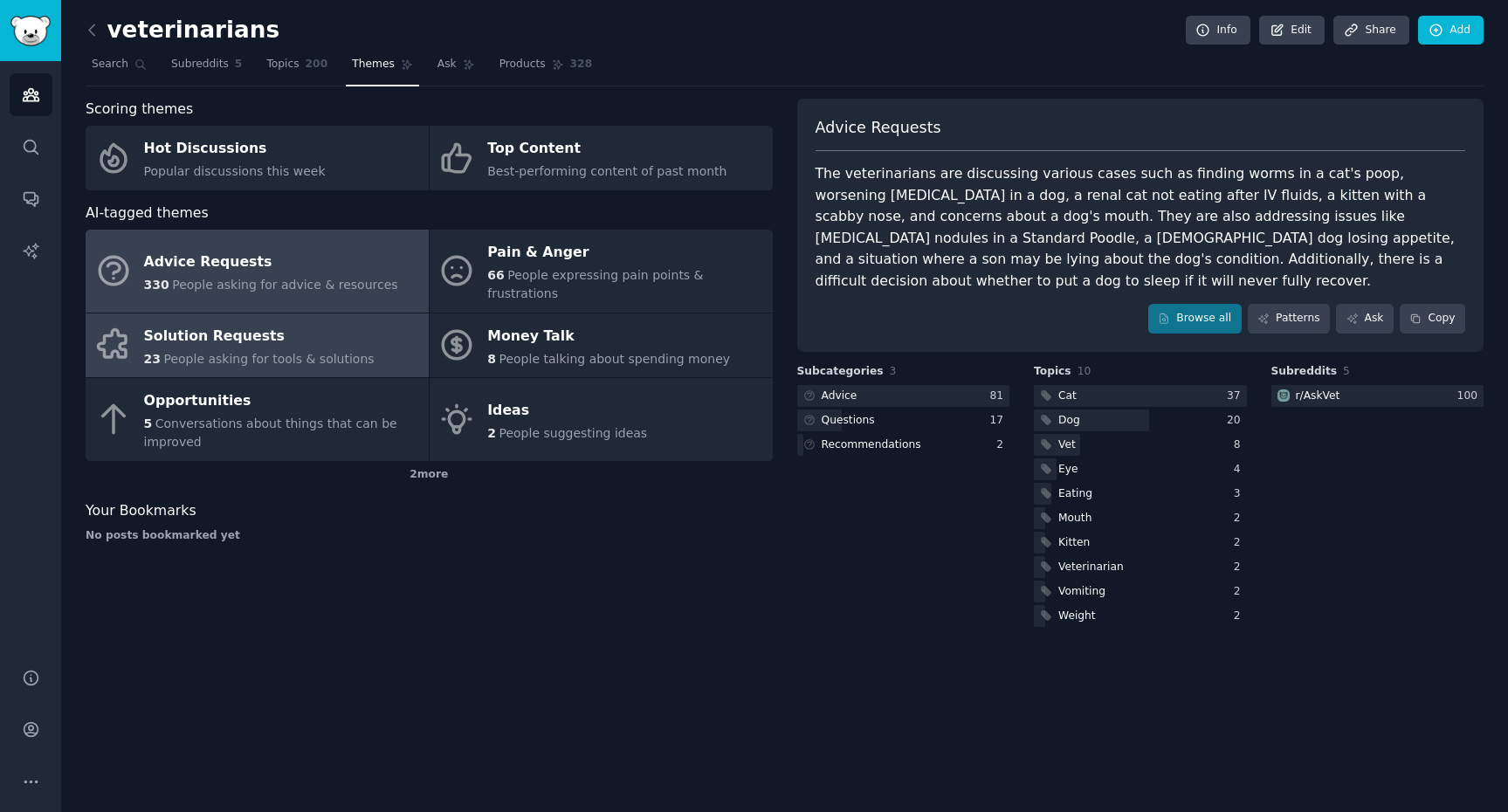
click at [335, 322] on div "Solution Requests" at bounding box center [259, 335] width 231 height 27
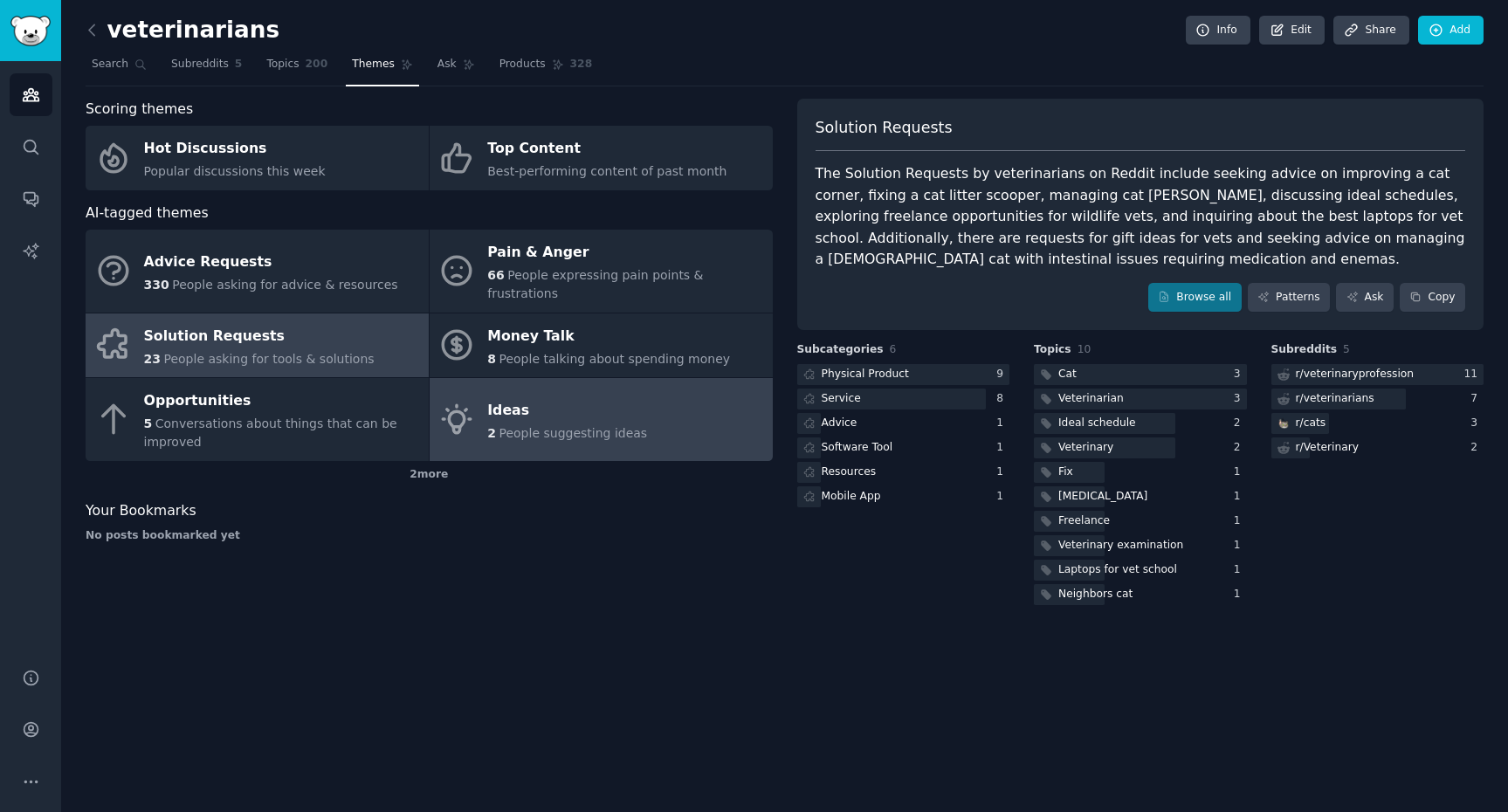
click at [552, 399] on div "Ideas" at bounding box center [567, 410] width 160 height 27
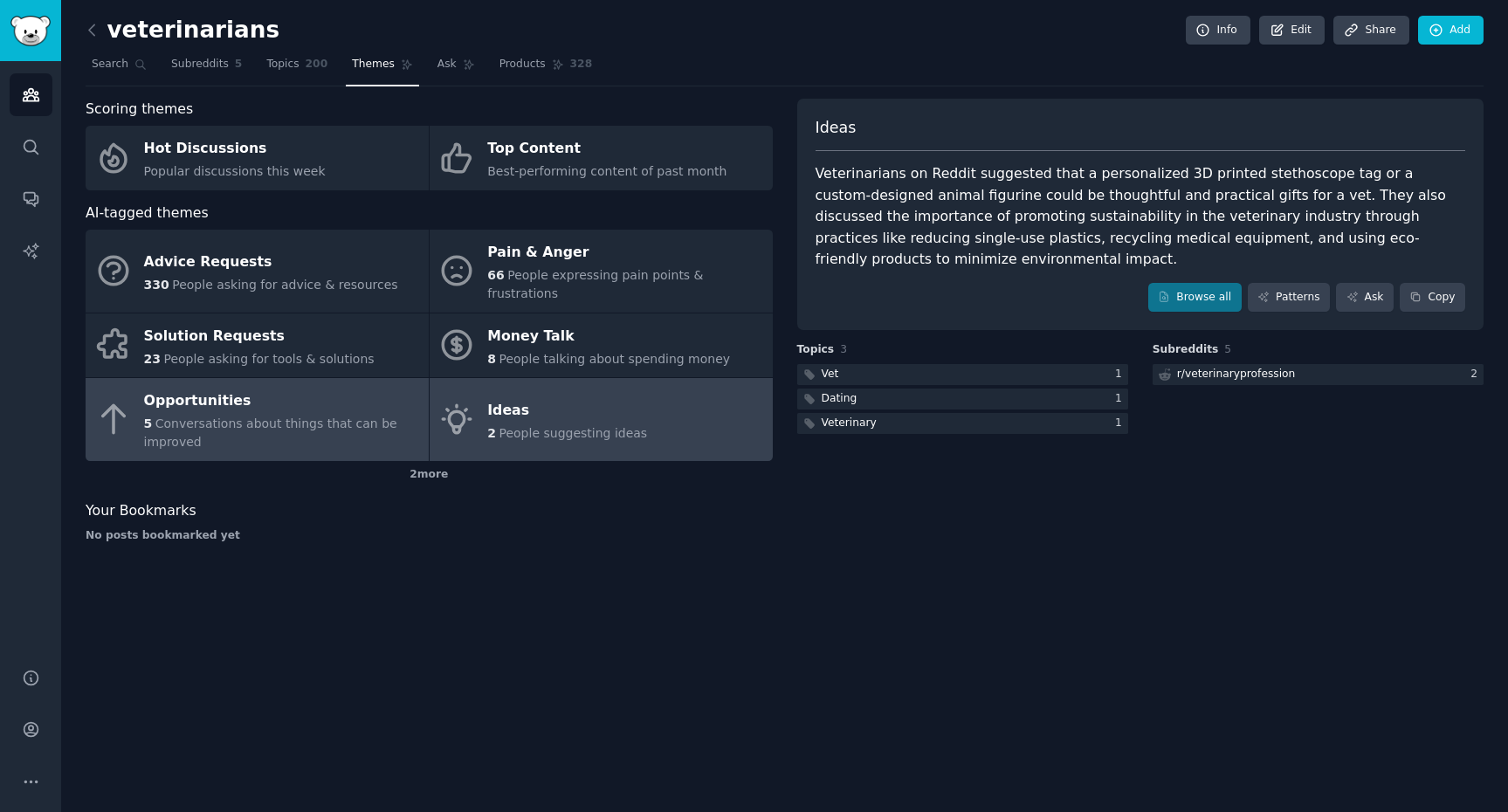
click at [356, 417] on span "Conversations about things that can be improved" at bounding box center [271, 432] width 253 height 32
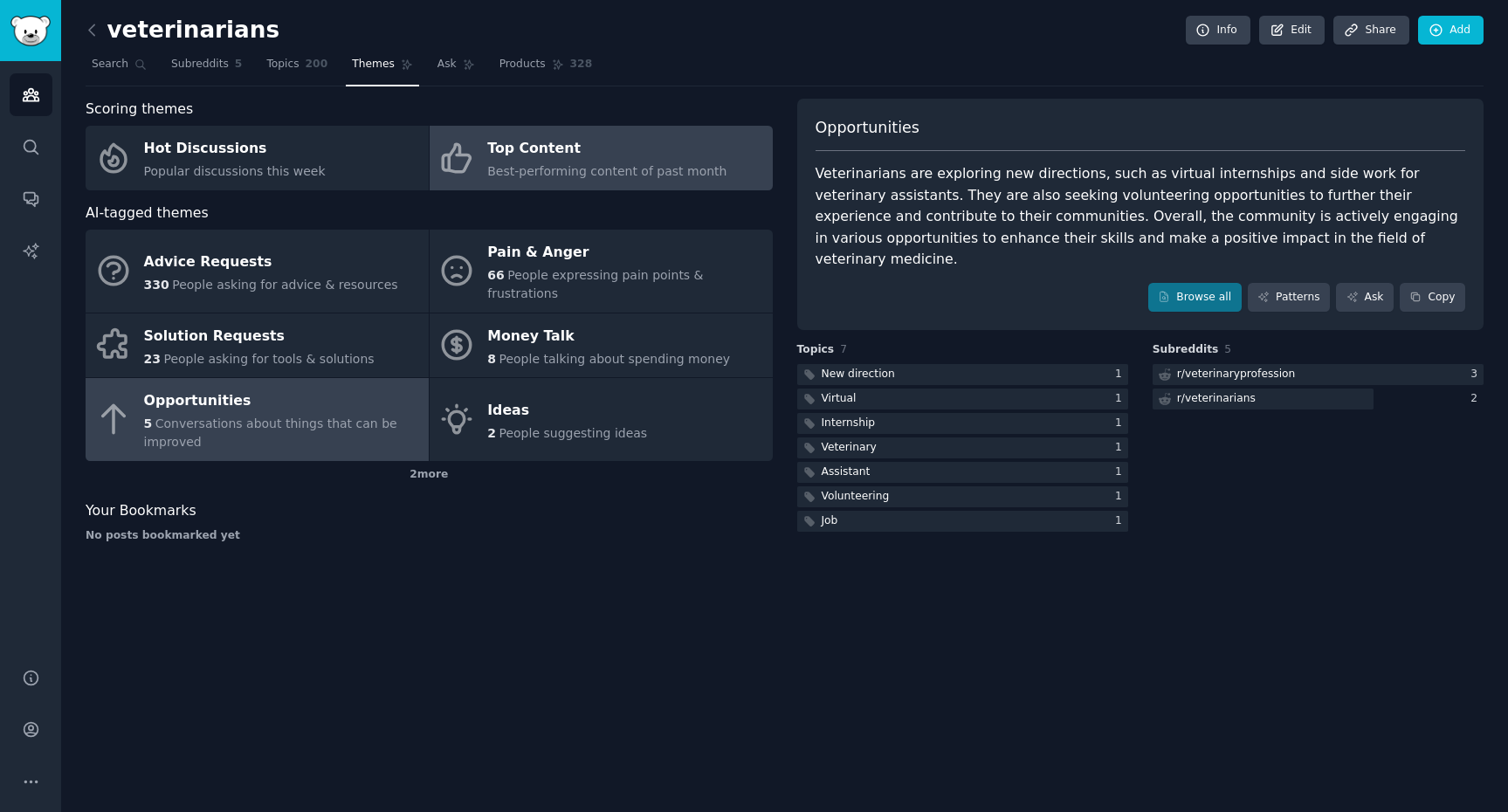
click at [593, 145] on div "Top Content" at bounding box center [607, 149] width 239 height 27
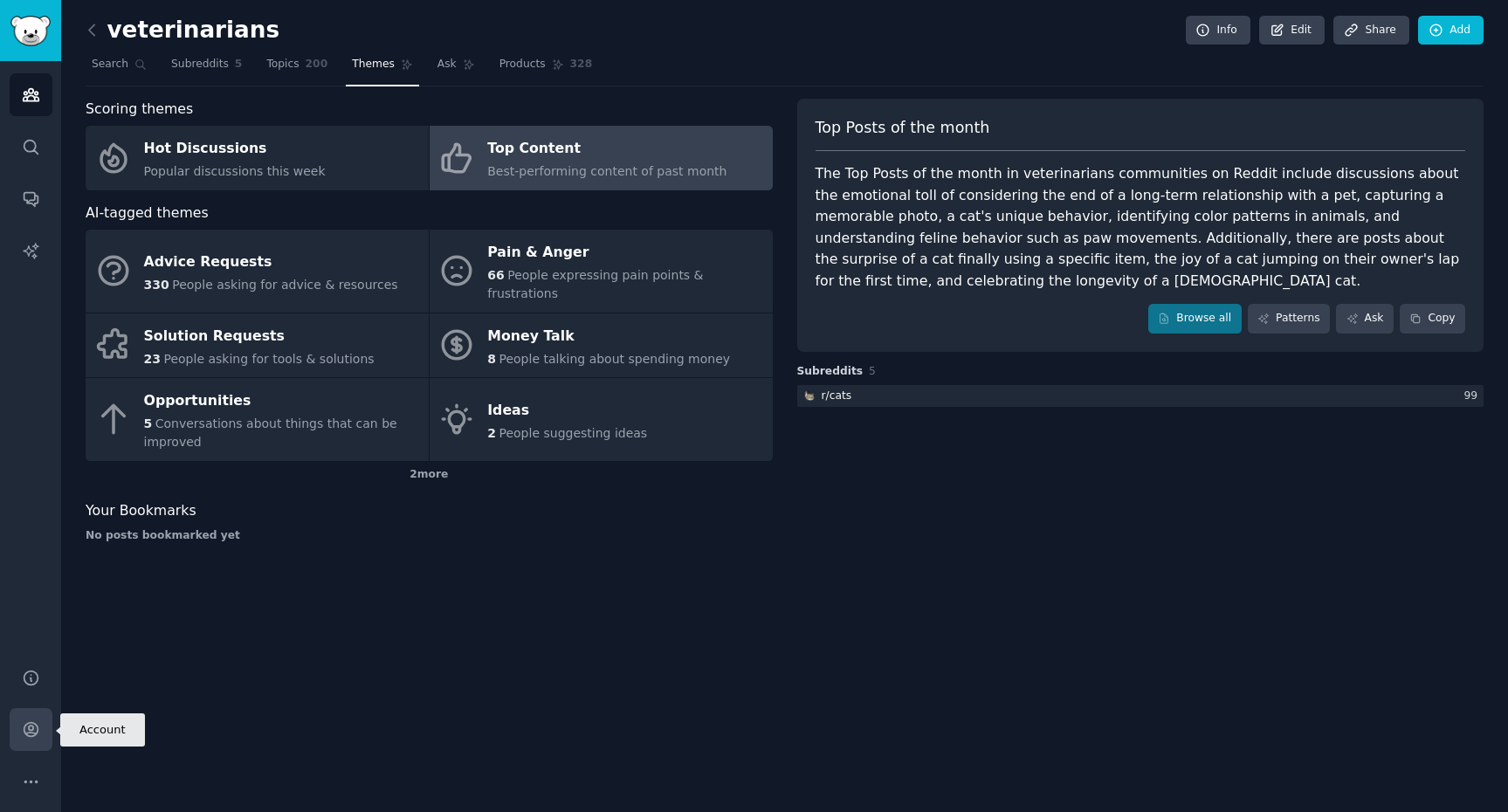
click at [28, 723] on icon "Sidebar" at bounding box center [30, 730] width 14 height 14
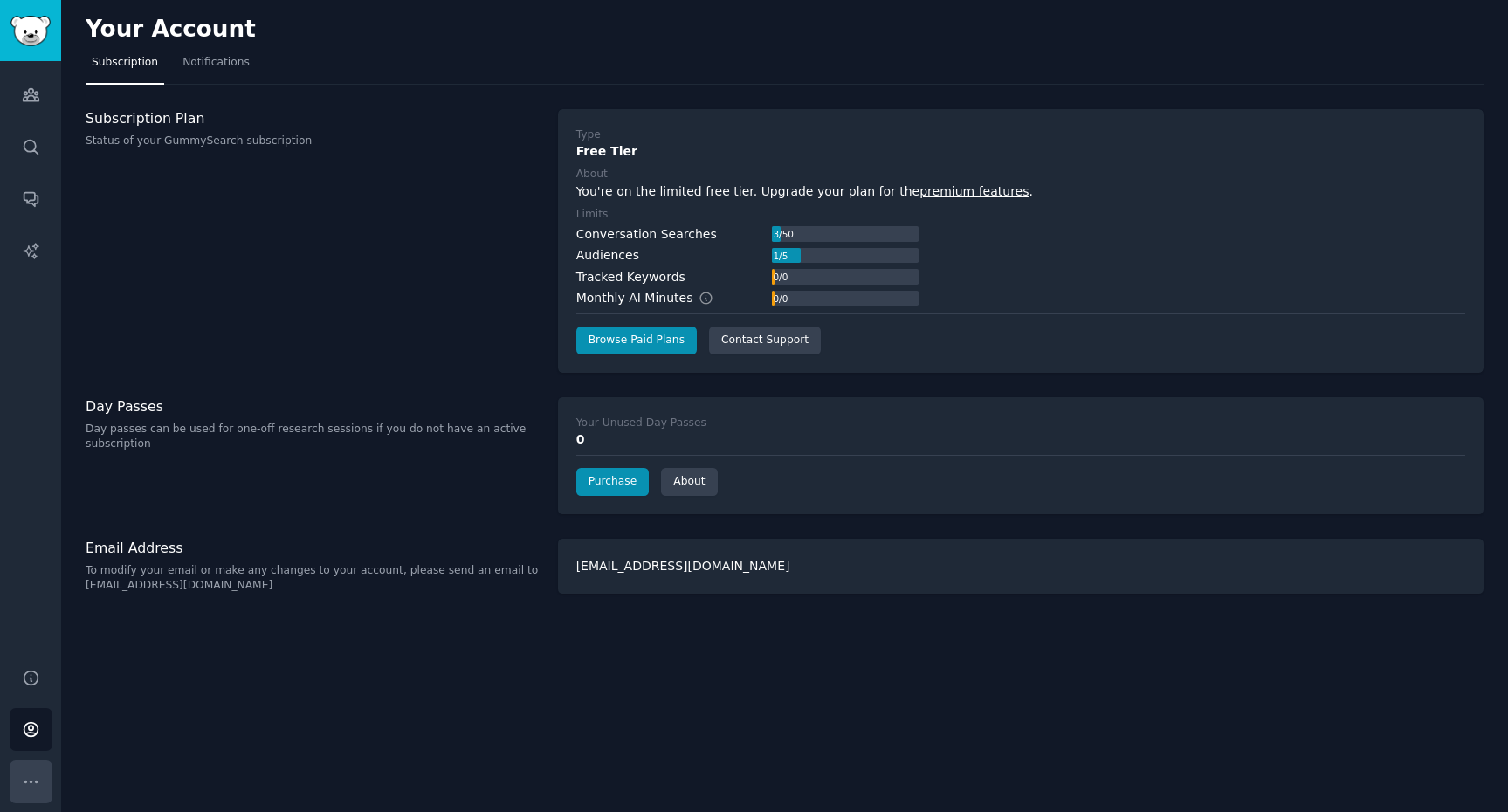
click at [22, 776] on icon "Sidebar" at bounding box center [30, 782] width 19 height 19
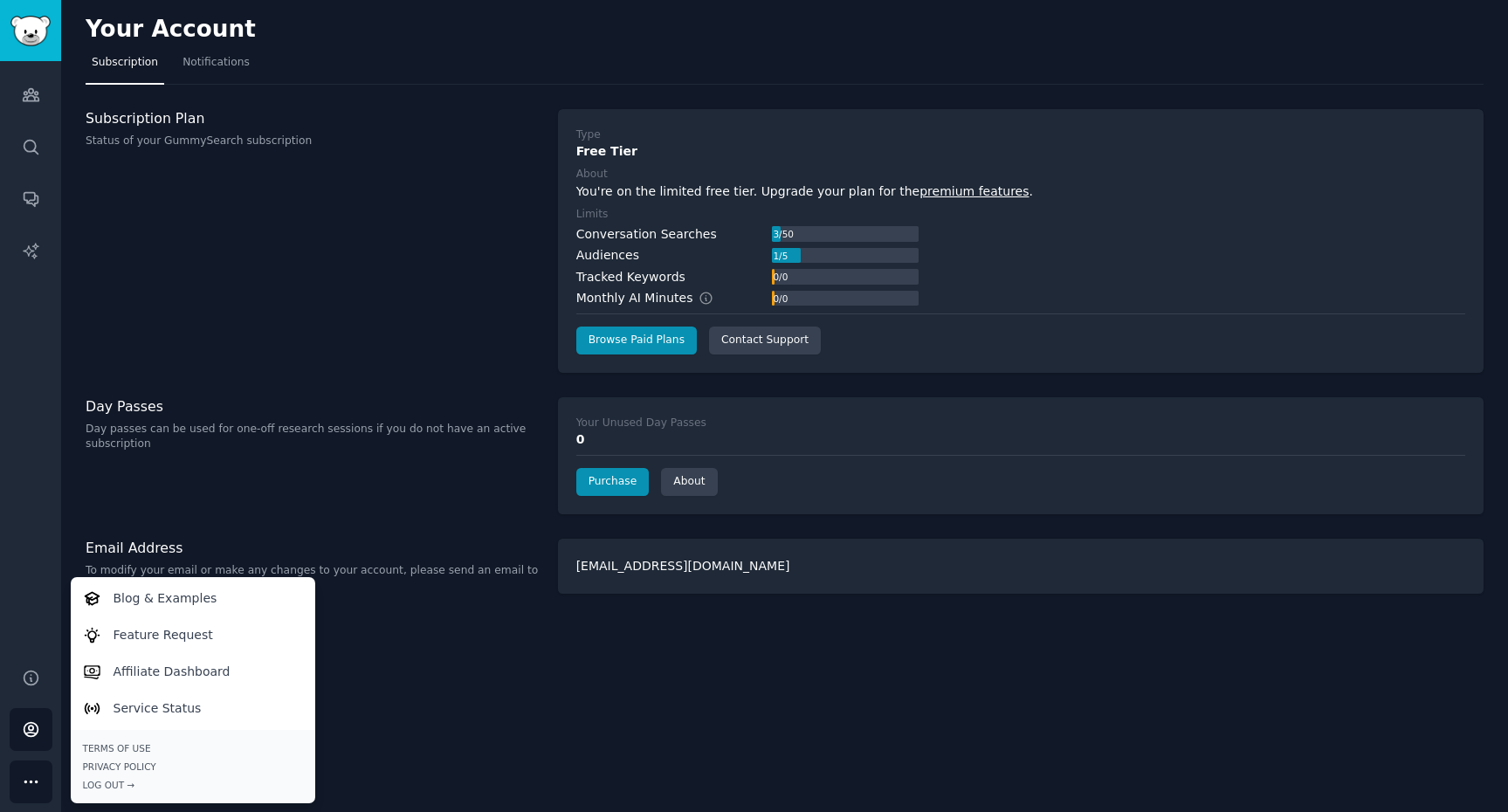
click at [313, 262] on div "Subscription Plan Status of your GummySearch subscription" at bounding box center [312, 240] width 454 height 264
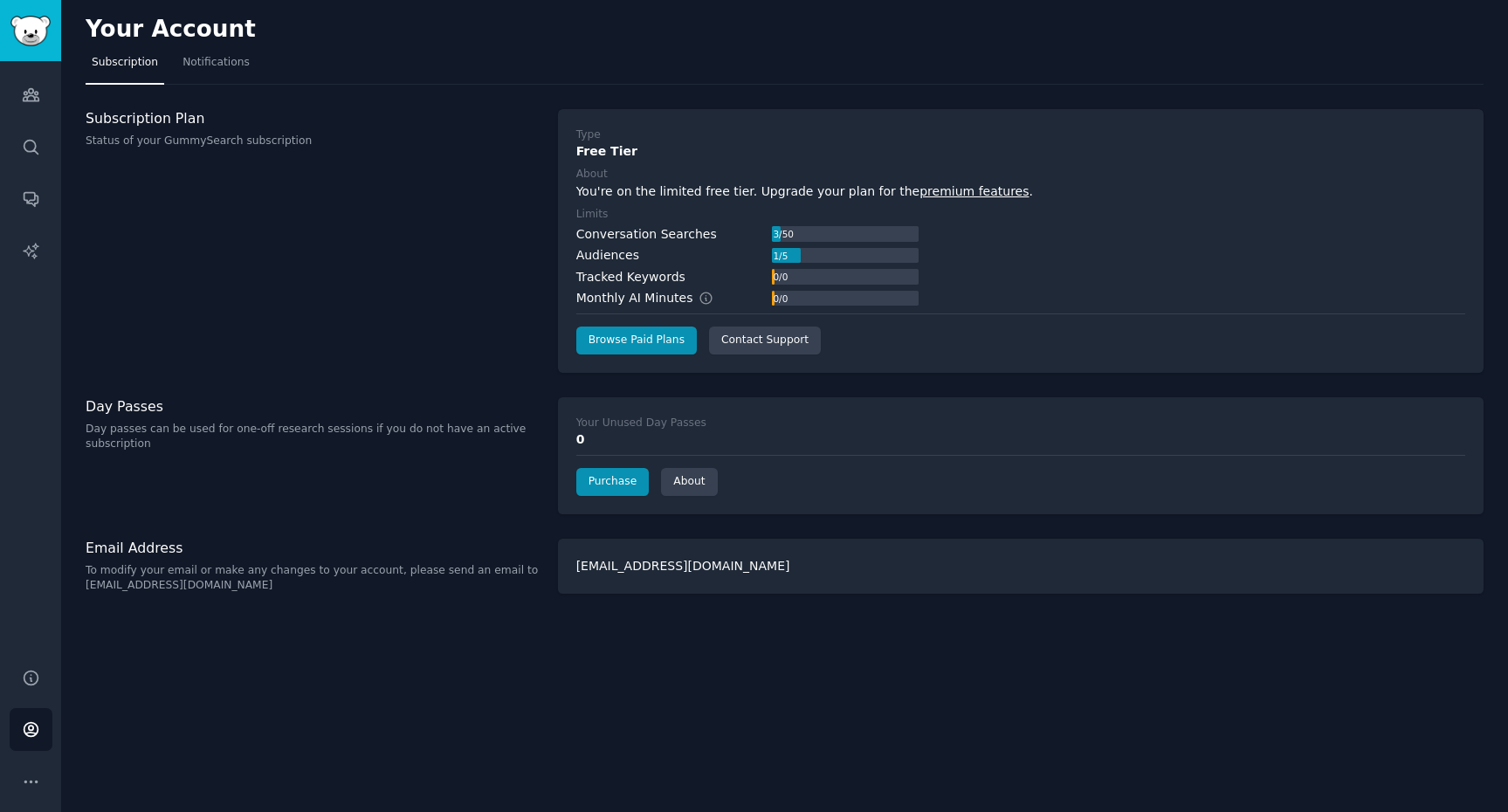
click at [231, 85] on div "Your Account Subscription Notifications Subscription Plan Status of your GummyS…" at bounding box center [784, 406] width 1447 height 812
click at [231, 72] on link "Notifications" at bounding box center [216, 67] width 79 height 35
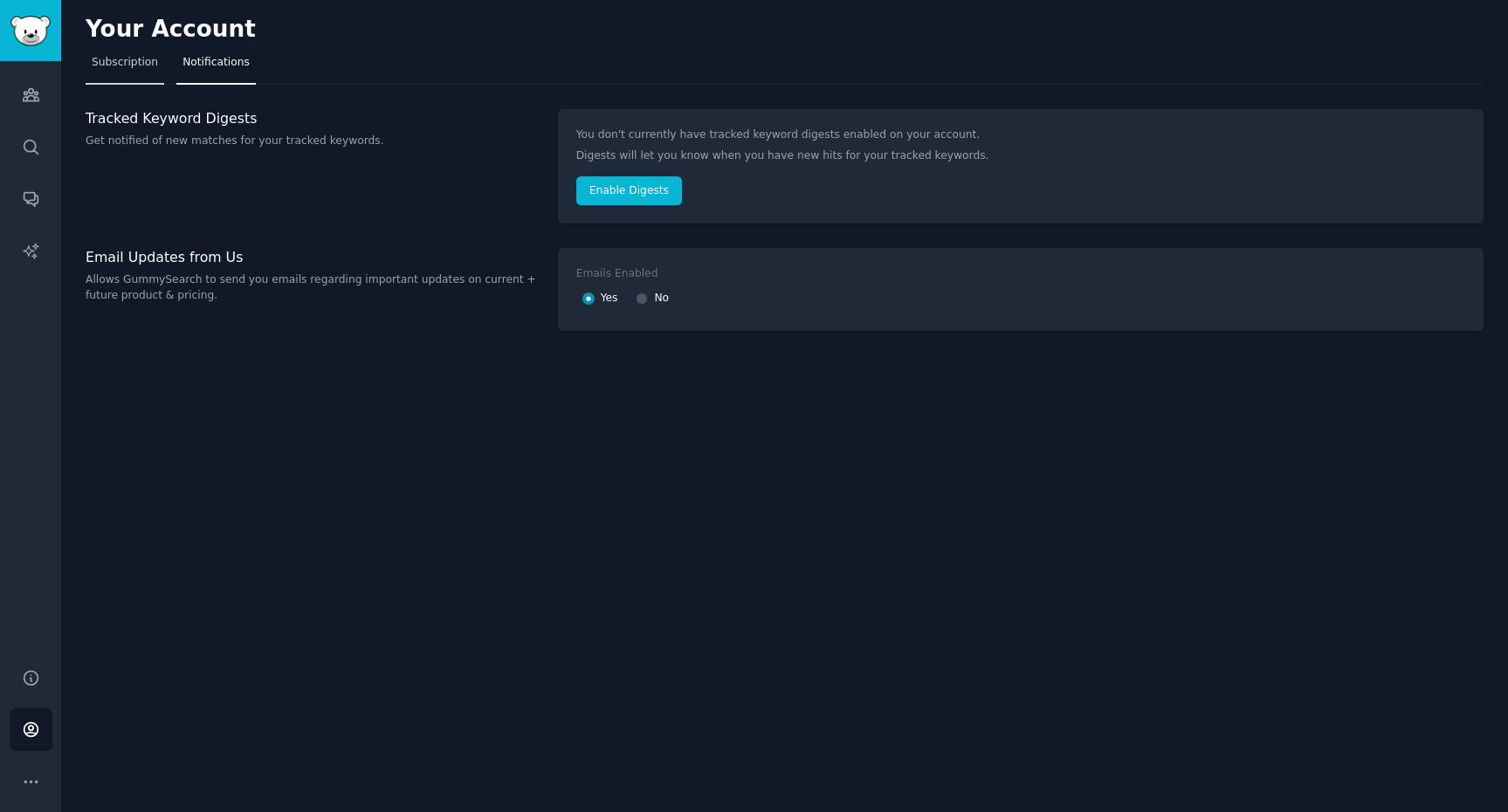
click at [140, 70] on link "Subscription" at bounding box center [125, 67] width 78 height 35
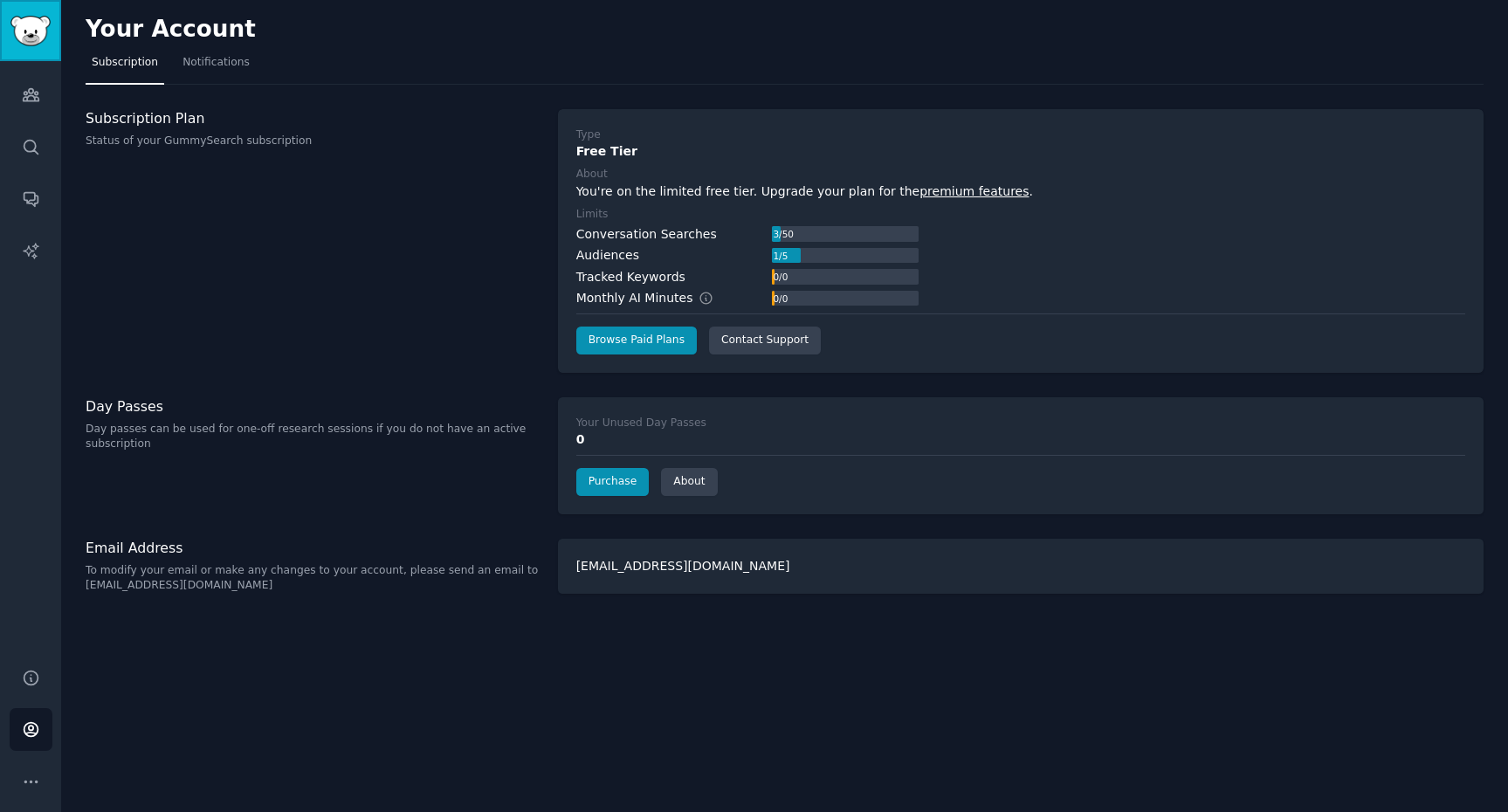
click at [26, 44] on img "Sidebar" at bounding box center [30, 30] width 40 height 30
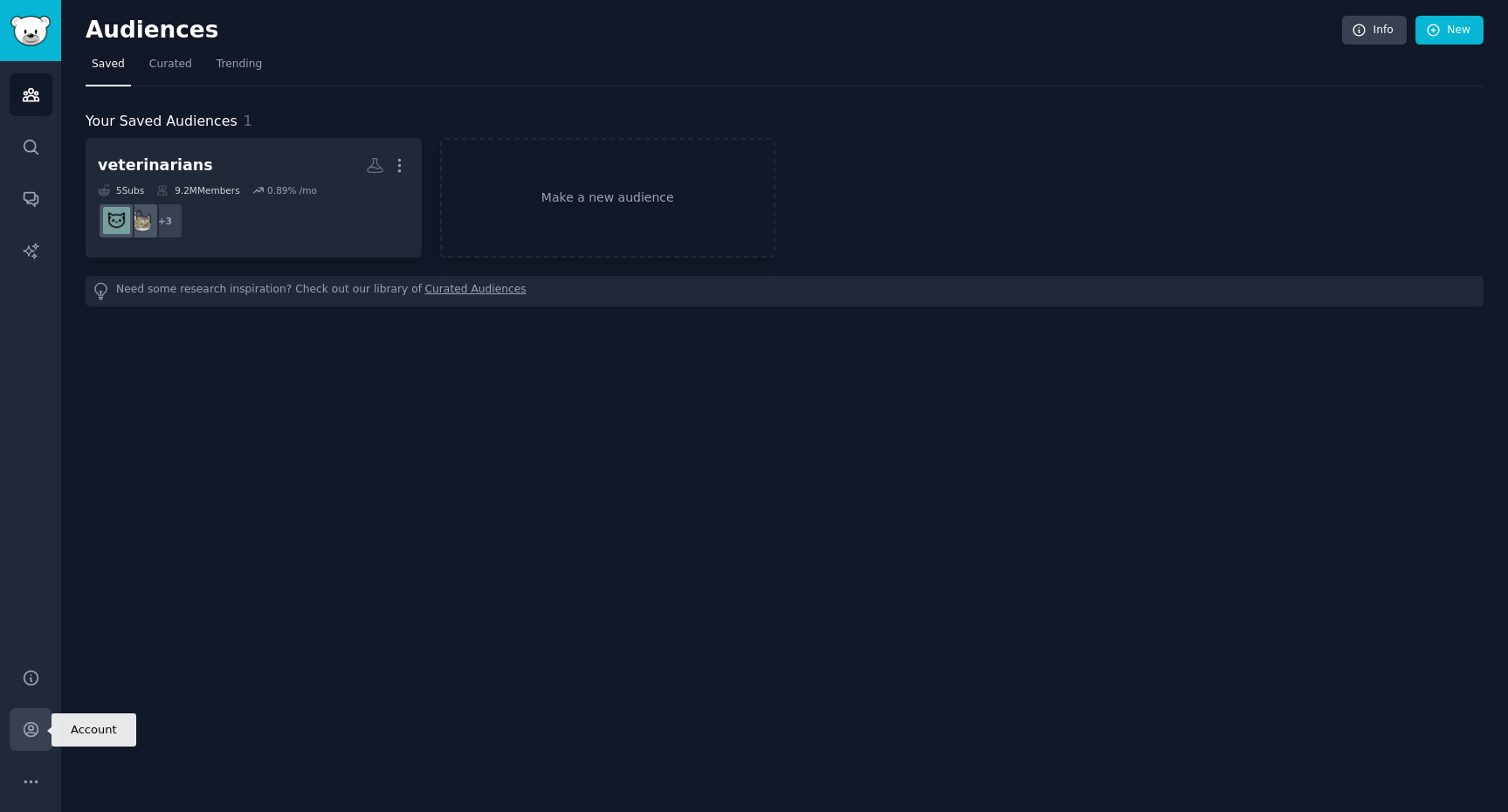
click at [30, 726] on icon "Sidebar" at bounding box center [30, 730] width 14 height 14
click at [34, 796] on button "More" at bounding box center [31, 782] width 43 height 43
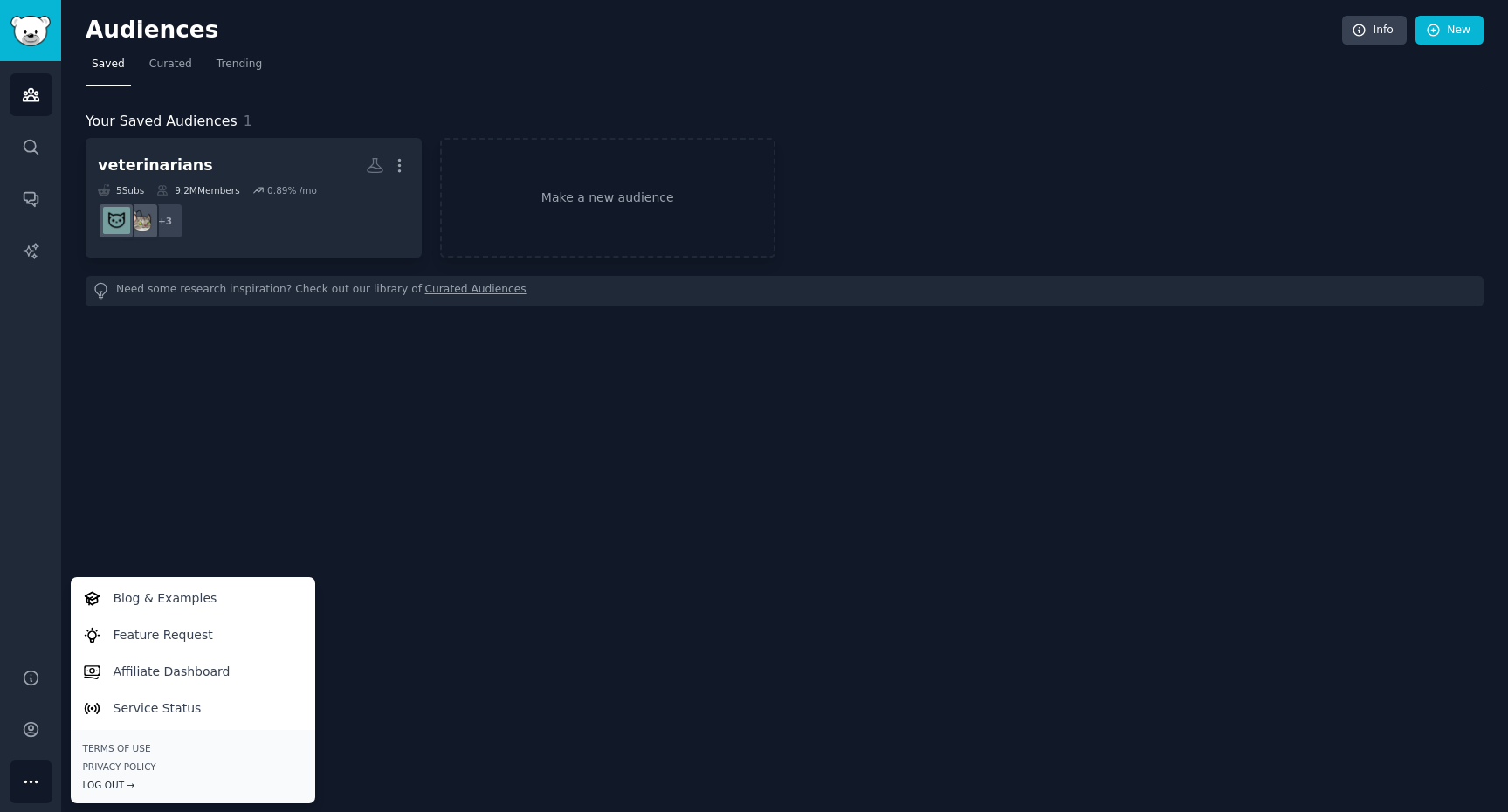
click at [148, 784] on div "Log Out →" at bounding box center [193, 785] width 220 height 12
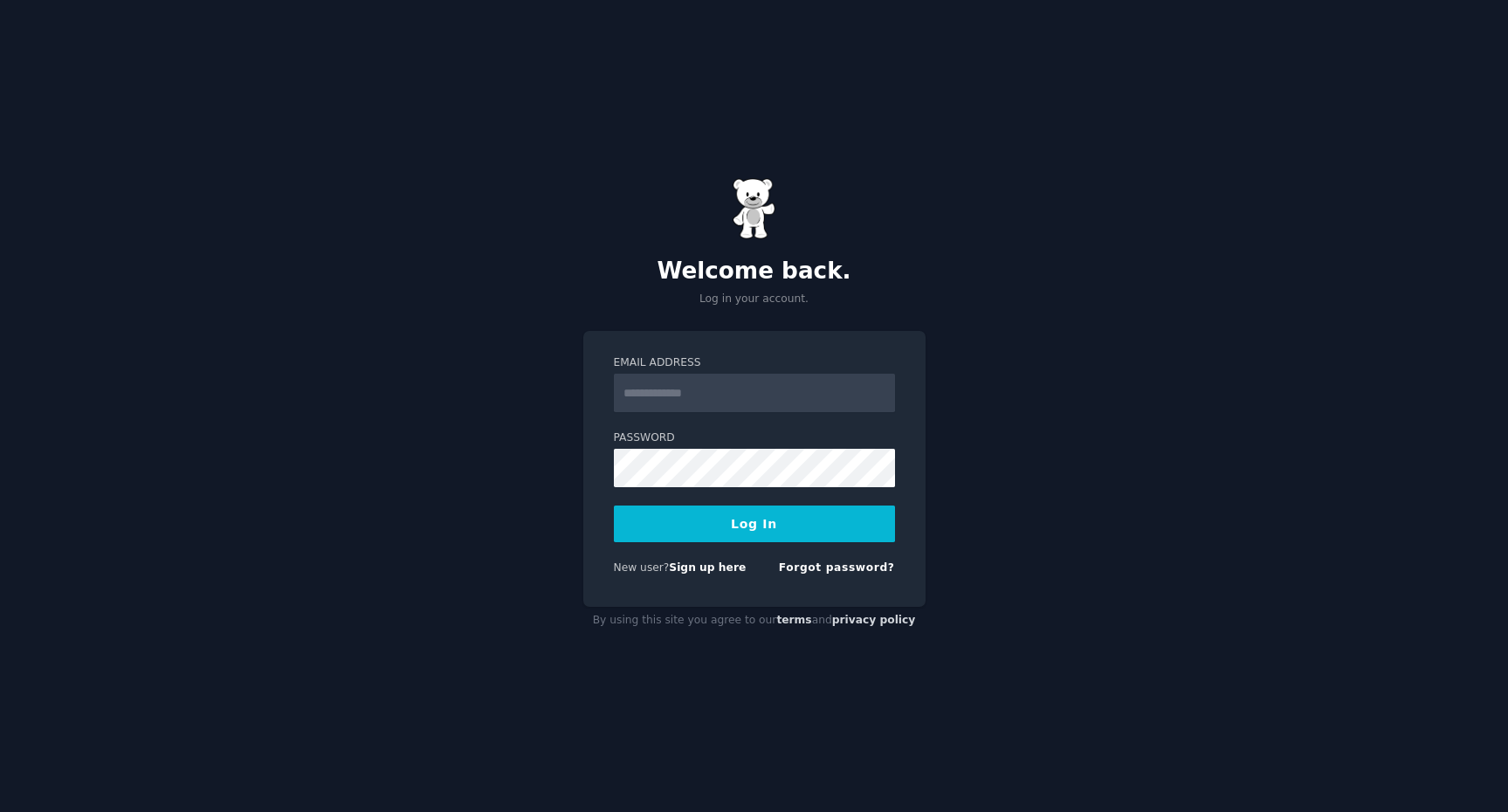
click at [771, 260] on h2 "Welcome back." at bounding box center [754, 272] width 342 height 27
click at [700, 383] on input "Email Address" at bounding box center [754, 392] width 282 height 38
type input "*******"
click at [623, 384] on input "*******" at bounding box center [754, 392] width 282 height 38
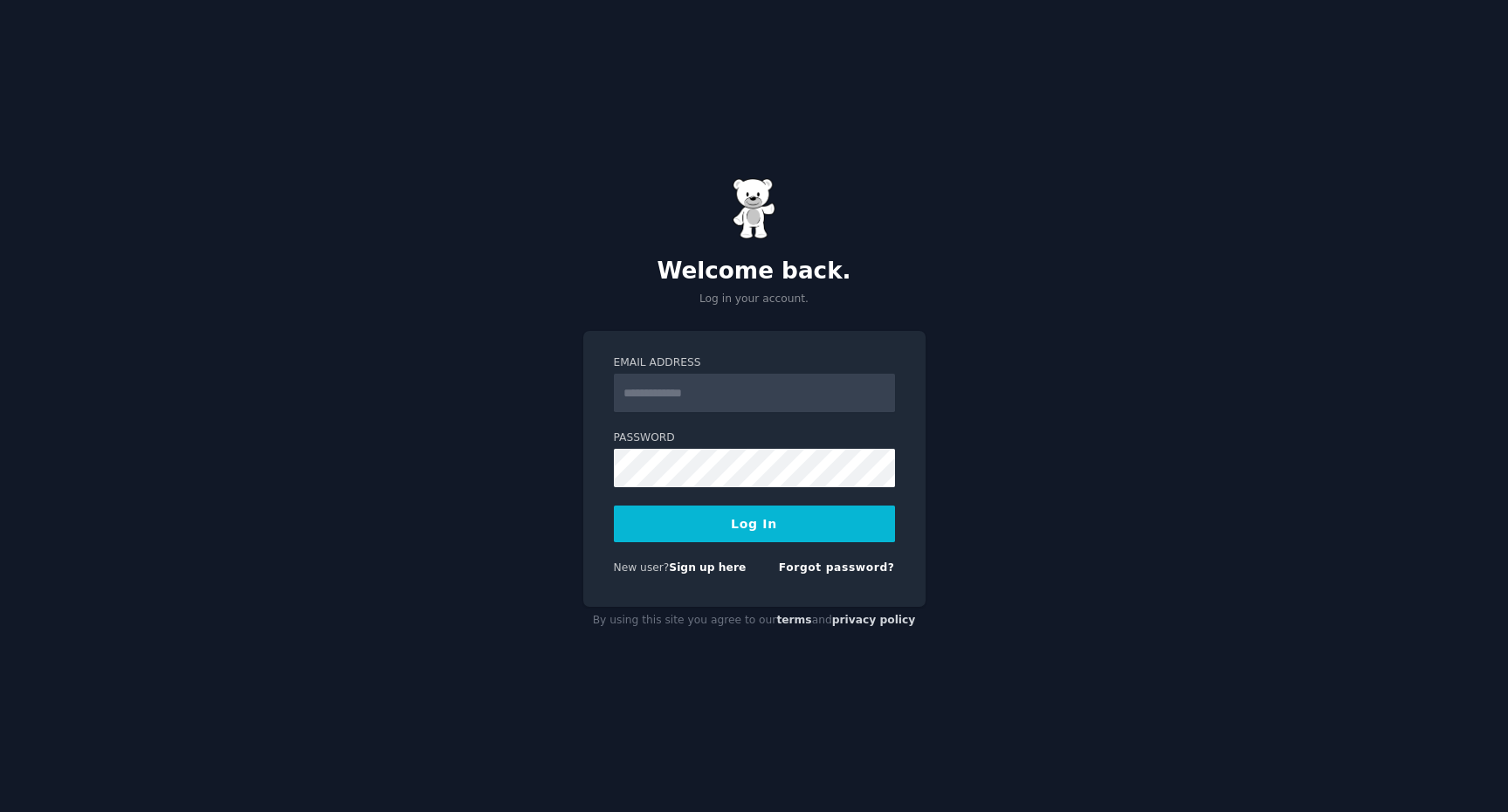
click at [439, 173] on div "Welcome back. Log in your account. Email Address Password Log In New user? Sign…" at bounding box center [754, 406] width 1508 height 812
click at [735, 407] on input "Email Address" at bounding box center [754, 392] width 282 height 38
type input "**********"
